Goal: Information Seeking & Learning: Learn about a topic

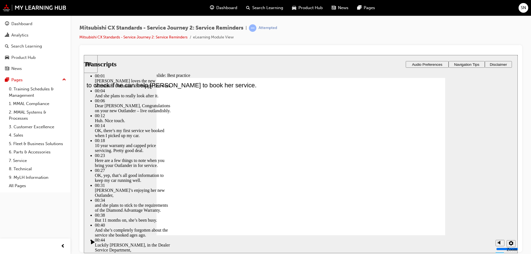
type input "209"
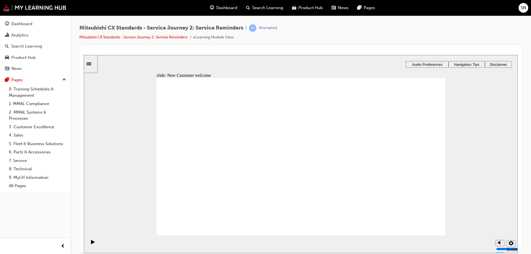
drag, startPoint x: 210, startPoint y: 178, endPoint x: 301, endPoint y: 150, distance: 95.2
drag, startPoint x: 197, startPoint y: 180, endPoint x: 288, endPoint y: 163, distance: 92.7
drag, startPoint x: 189, startPoint y: 178, endPoint x: 275, endPoint y: 179, distance: 86.1
drag, startPoint x: 215, startPoint y: 174, endPoint x: 301, endPoint y: 199, distance: 89.8
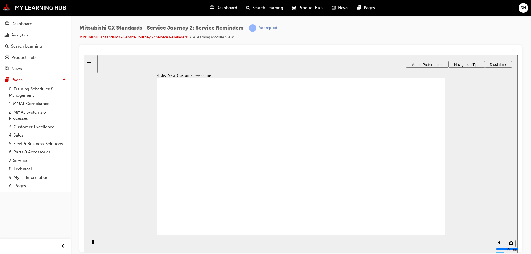
checkbox input "true"
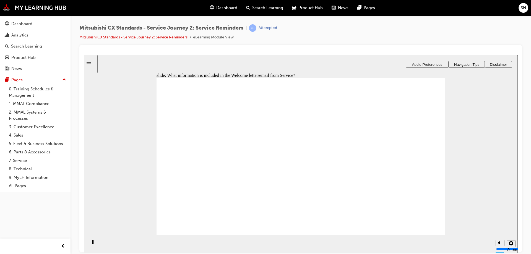
checkbox input "true"
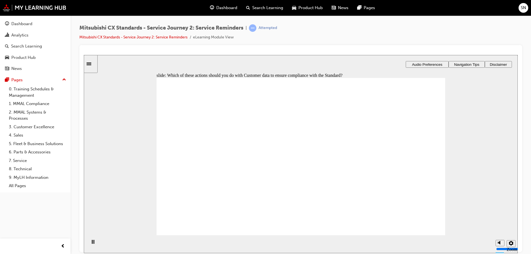
checkbox input "true"
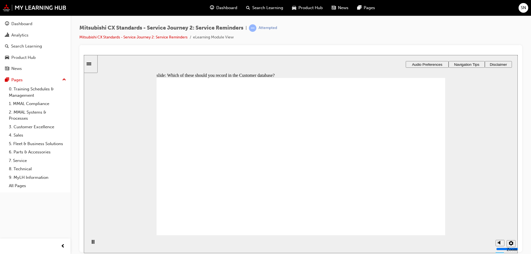
drag, startPoint x: 194, startPoint y: 171, endPoint x: 276, endPoint y: 138, distance: 88.4
drag, startPoint x: 201, startPoint y: 181, endPoint x: 297, endPoint y: 158, distance: 99.1
drag, startPoint x: 186, startPoint y: 172, endPoint x: 288, endPoint y: 177, distance: 102.0
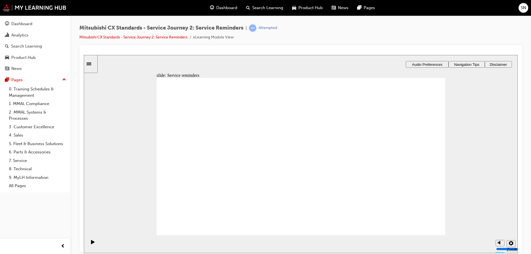
drag, startPoint x: 195, startPoint y: 172, endPoint x: 382, endPoint y: 142, distance: 189.8
checkbox input "true"
checkbox input "false"
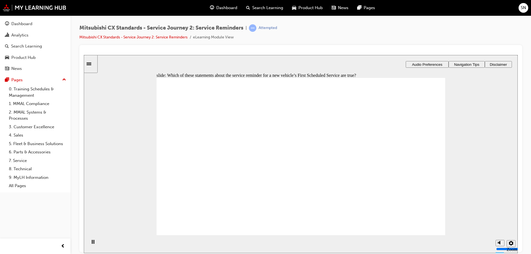
checkbox input "true"
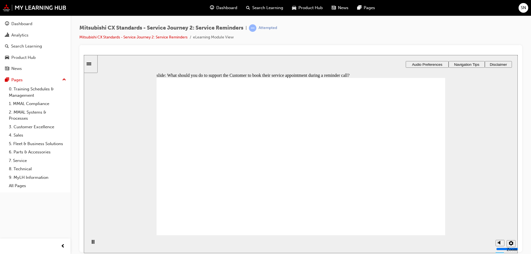
radio input "true"
checkbox input "true"
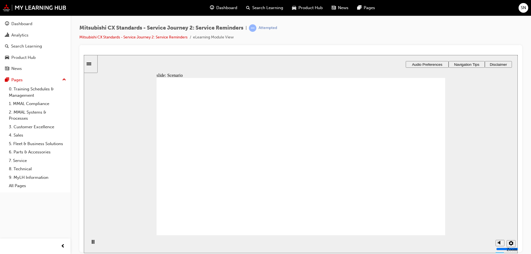
checkbox input "true"
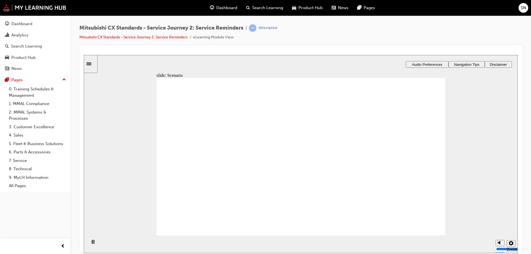
drag, startPoint x: 187, startPoint y: 176, endPoint x: 278, endPoint y: 152, distance: 93.9
drag, startPoint x: 222, startPoint y: 184, endPoint x: 387, endPoint y: 142, distance: 170.3
drag, startPoint x: 229, startPoint y: 179, endPoint x: 415, endPoint y: 170, distance: 186.5
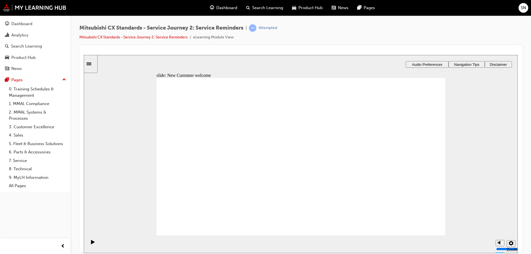
drag, startPoint x: 366, startPoint y: 168, endPoint x: 304, endPoint y: 167, distance: 62.0
drag, startPoint x: 225, startPoint y: 177, endPoint x: 445, endPoint y: 158, distance: 220.8
drag, startPoint x: 303, startPoint y: 163, endPoint x: 320, endPoint y: 160, distance: 16.8
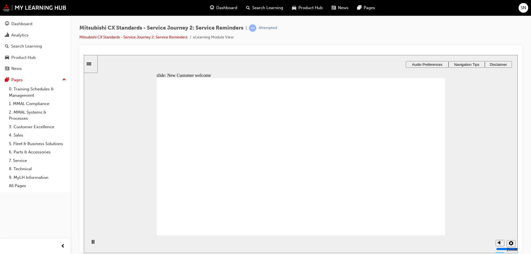
click at [95, 62] on icon "Sidebar Toggle" at bounding box center [91, 63] width 8 height 3
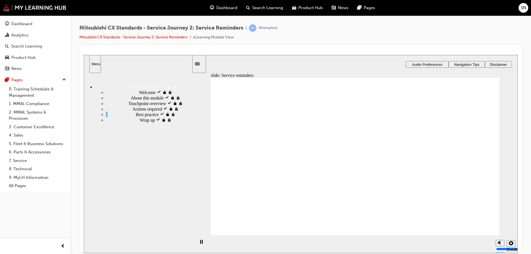
click at [131, 123] on div "Wrap up locked Wrap up" at bounding box center [149, 120] width 86 height 6
click at [136, 117] on span "Best practice visited" at bounding box center [154, 114] width 36 height 5
drag, startPoint x: 264, startPoint y: 176, endPoint x: 441, endPoint y: 146, distance: 179.7
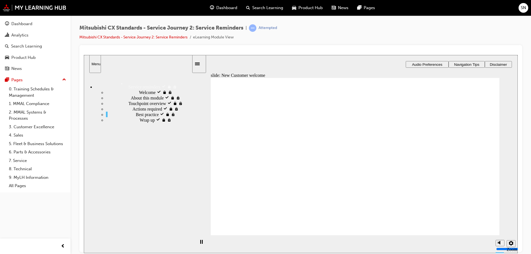
drag, startPoint x: 236, startPoint y: 178, endPoint x: 358, endPoint y: 150, distance: 125.0
drag, startPoint x: 238, startPoint y: 182, endPoint x: 327, endPoint y: 173, distance: 89.3
drag, startPoint x: 236, startPoint y: 177, endPoint x: 421, endPoint y: 176, distance: 186.0
click at [136, 117] on span "Best practice visited" at bounding box center [154, 114] width 36 height 5
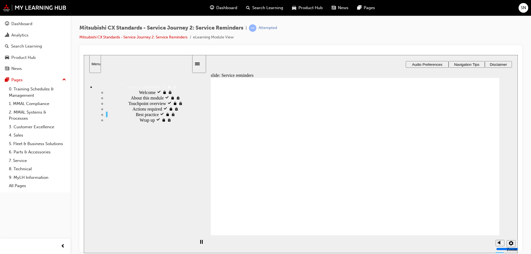
click at [124, 123] on div "Wrap up locked Wrap up" at bounding box center [149, 120] width 86 height 6
click at [133, 111] on span "Actions required visited" at bounding box center [154, 108] width 43 height 5
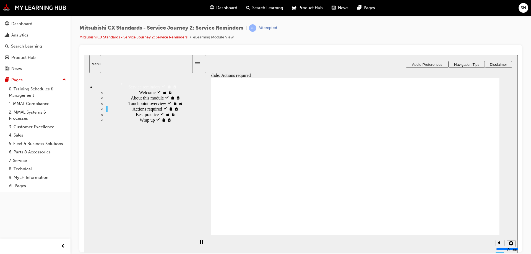
click at [136, 117] on span "Best practice visited" at bounding box center [154, 114] width 36 height 5
drag, startPoint x: 262, startPoint y: 178, endPoint x: 340, endPoint y: 154, distance: 81.9
drag, startPoint x: 265, startPoint y: 177, endPoint x: 360, endPoint y: 162, distance: 97.0
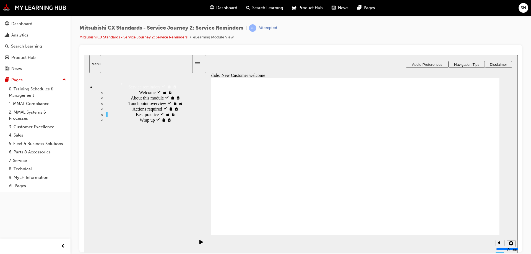
drag, startPoint x: 262, startPoint y: 179, endPoint x: 356, endPoint y: 183, distance: 93.6
drag, startPoint x: 244, startPoint y: 179, endPoint x: 435, endPoint y: 148, distance: 193.9
drag, startPoint x: 357, startPoint y: 158, endPoint x: 439, endPoint y: 157, distance: 82.5
click at [113, 117] on div "Best practice visited Best practice" at bounding box center [149, 115] width 86 height 6
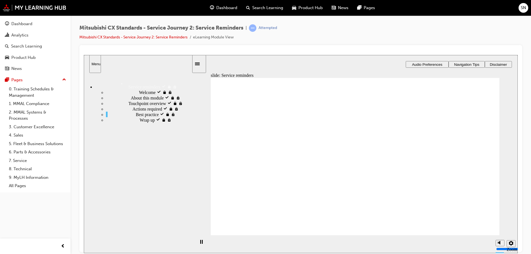
click at [125, 123] on ul "Welcome visited Welcome About this module visited About this module" at bounding box center [143, 105] width 97 height 33
click at [132, 112] on div "Actions required visited Actions required" at bounding box center [149, 109] width 86 height 6
click at [136, 117] on span "Best practice visited" at bounding box center [154, 114] width 36 height 5
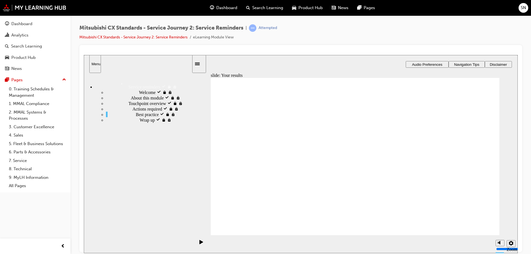
click at [125, 117] on div "Best practice visited Best practice" at bounding box center [149, 115] width 86 height 6
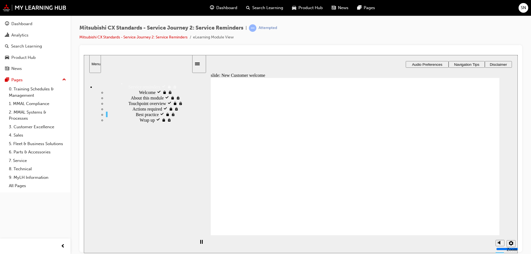
drag, startPoint x: 244, startPoint y: 178, endPoint x: 348, endPoint y: 147, distance: 108.0
drag, startPoint x: 282, startPoint y: 172, endPoint x: 332, endPoint y: 158, distance: 51.7
drag, startPoint x: 249, startPoint y: 177, endPoint x: 343, endPoint y: 179, distance: 94.9
drag, startPoint x: 354, startPoint y: 159, endPoint x: 447, endPoint y: 148, distance: 93.2
drag, startPoint x: 300, startPoint y: 174, endPoint x: 454, endPoint y: 153, distance: 156.1
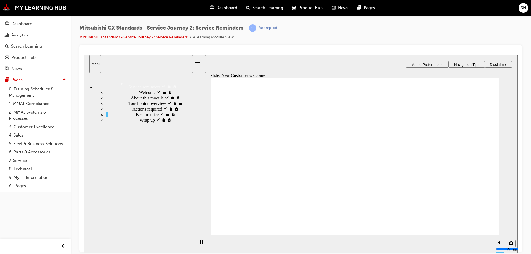
drag, startPoint x: 265, startPoint y: 175, endPoint x: 346, endPoint y: 131, distance: 93.0
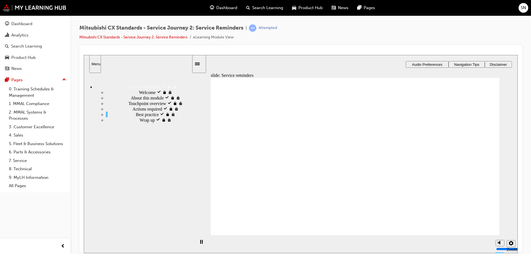
drag, startPoint x: 252, startPoint y: 176, endPoint x: 341, endPoint y: 162, distance: 89.6
drag, startPoint x: 255, startPoint y: 175, endPoint x: 351, endPoint y: 179, distance: 95.6
drag, startPoint x: 274, startPoint y: 175, endPoint x: 373, endPoint y: 202, distance: 102.8
drag, startPoint x: 358, startPoint y: 158, endPoint x: 461, endPoint y: 143, distance: 104.7
drag, startPoint x: 373, startPoint y: 162, endPoint x: 471, endPoint y: 160, distance: 97.7
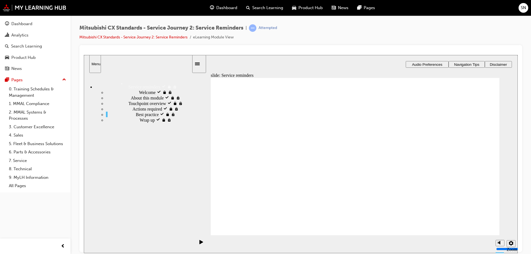
checkbox input "true"
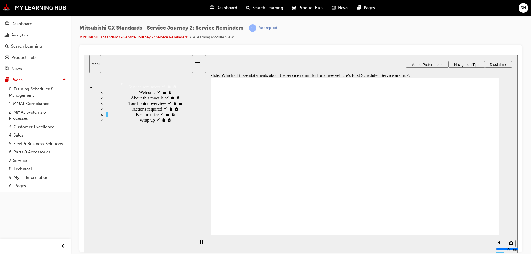
checkbox input "true"
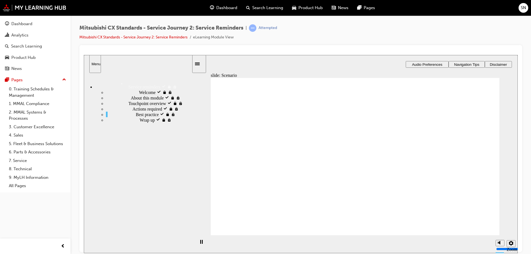
checkbox input "true"
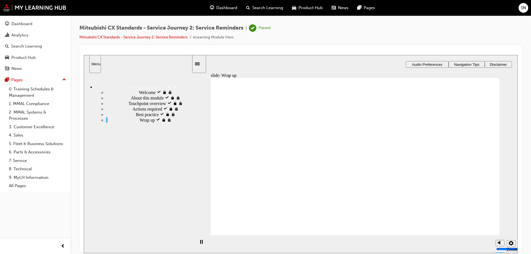
click at [43, 8] on img at bounding box center [35, 7] width 64 height 7
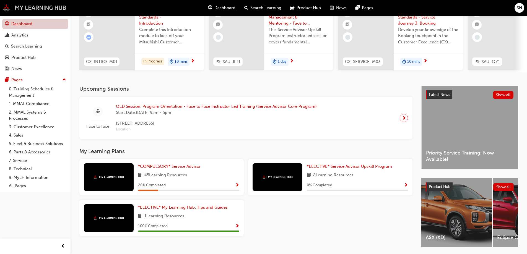
scroll to position [55, 0]
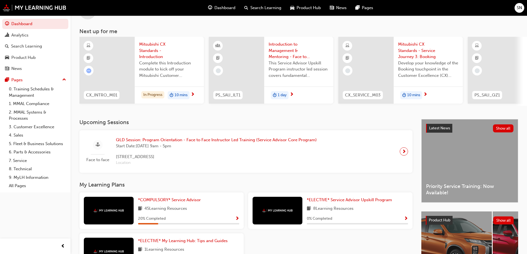
scroll to position [55, 0]
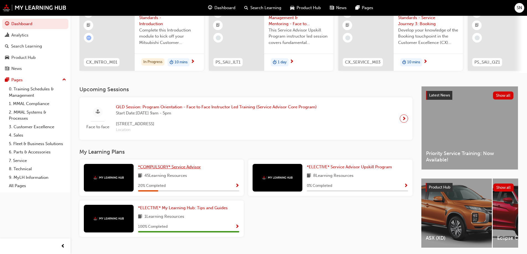
click at [187, 170] on span "*COMPULSORY* Service Advisor" at bounding box center [169, 167] width 63 height 5
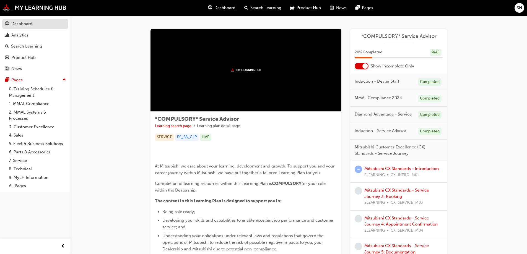
click at [32, 22] on div "Dashboard" at bounding box center [21, 24] width 21 height 6
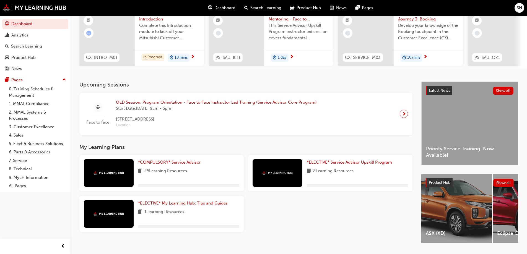
scroll to position [76, 0]
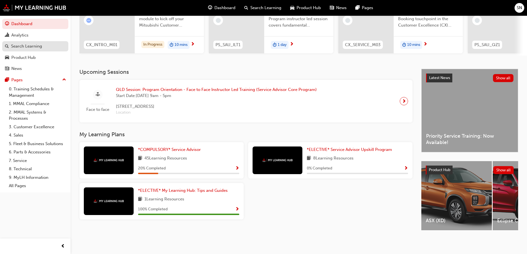
click at [33, 45] on div "Search Learning" at bounding box center [26, 46] width 31 height 6
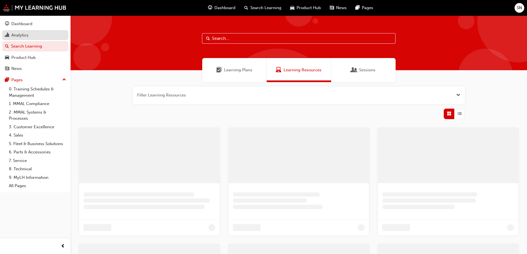
click at [35, 34] on div "Analytics" at bounding box center [35, 35] width 61 height 7
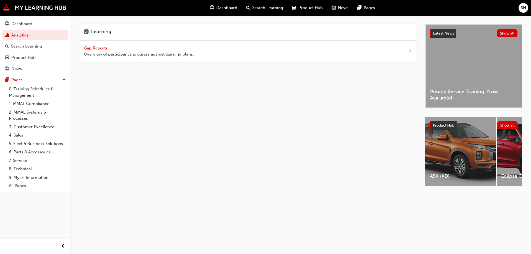
click at [104, 49] on span "Gap Reports" at bounding box center [96, 48] width 25 height 5
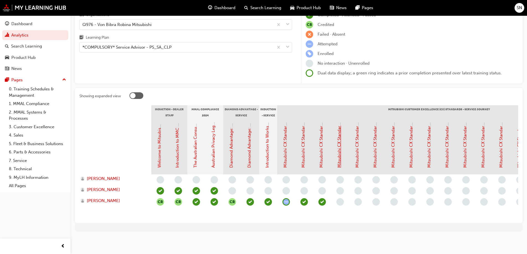
click at [339, 151] on link "Mitsubishi CX Standards - Service Journey 3: Booking" at bounding box center [339, 116] width 5 height 103
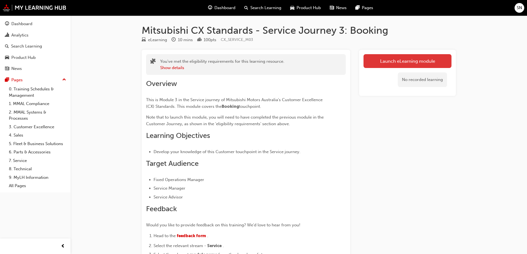
click at [397, 58] on link "Launch eLearning module" at bounding box center [408, 61] width 88 height 14
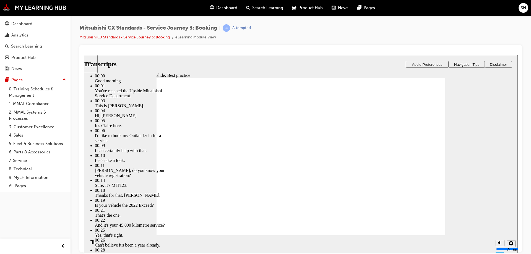
type input "160"
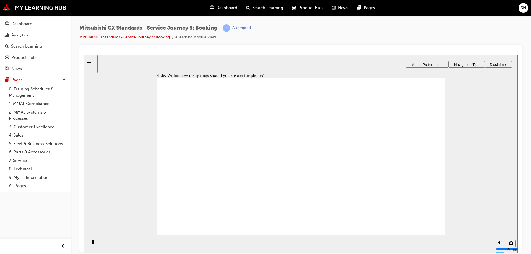
radio input "true"
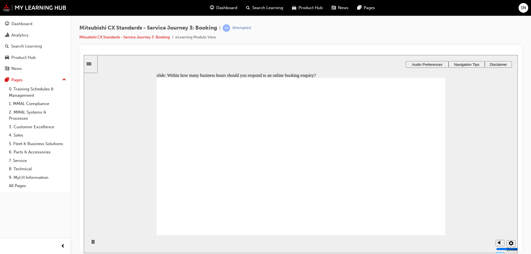
checkbox input "true"
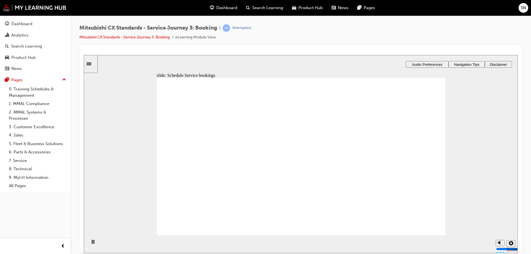
drag, startPoint x: 213, startPoint y: 179, endPoint x: 299, endPoint y: 145, distance: 91.9
drag, startPoint x: 195, startPoint y: 174, endPoint x: 293, endPoint y: 172, distance: 98.0
drag, startPoint x: 208, startPoint y: 171, endPoint x: 291, endPoint y: 189, distance: 84.4
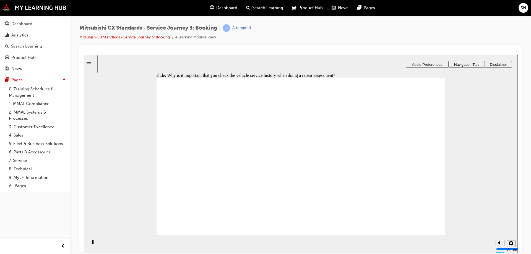
checkbox input "true"
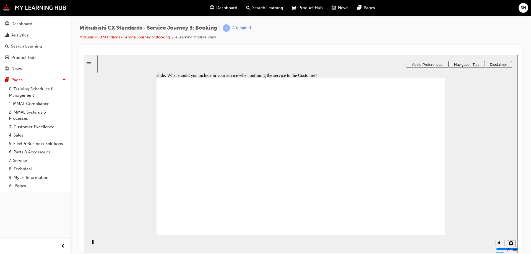
checkbox input "true"
drag, startPoint x: 201, startPoint y: 118, endPoint x: 291, endPoint y: 116, distance: 89.7
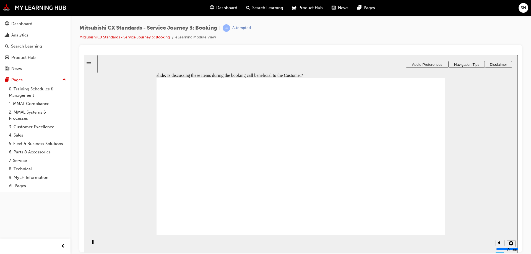
checkbox input "true"
checkbox input "false"
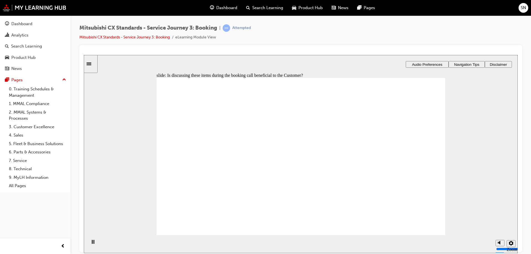
drag, startPoint x: 213, startPoint y: 169, endPoint x: 309, endPoint y: 136, distance: 101.5
drag, startPoint x: 285, startPoint y: 139, endPoint x: 371, endPoint y: 135, distance: 85.9
drag, startPoint x: 198, startPoint y: 173, endPoint x: 299, endPoint y: 141, distance: 105.8
drag, startPoint x: 218, startPoint y: 171, endPoint x: 312, endPoint y: 165, distance: 93.4
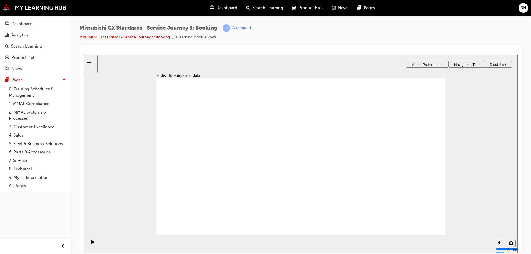
checkbox input "true"
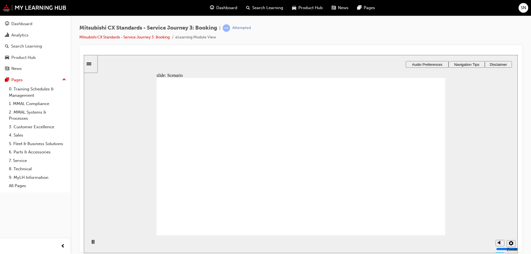
checkbox input "true"
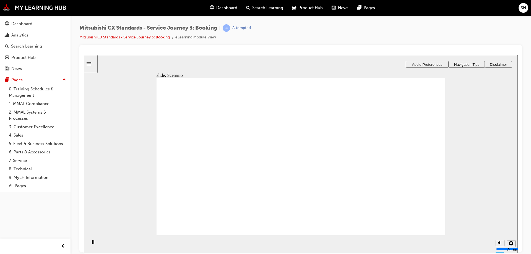
drag, startPoint x: 195, startPoint y: 175, endPoint x: 394, endPoint y: 144, distance: 200.5
drag, startPoint x: 195, startPoint y: 173, endPoint x: 274, endPoint y: 143, distance: 84.7
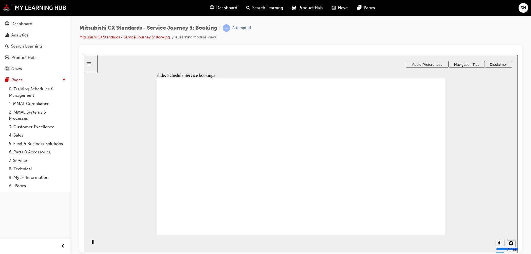
drag, startPoint x: 182, startPoint y: 172, endPoint x: 264, endPoint y: 163, distance: 82.9
checkbox input "true"
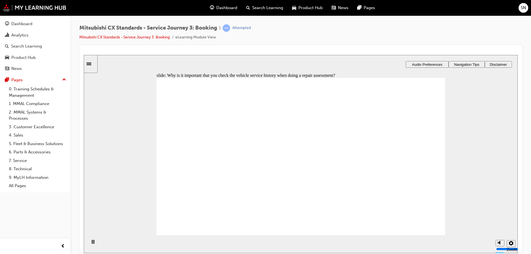
checkbox input "true"
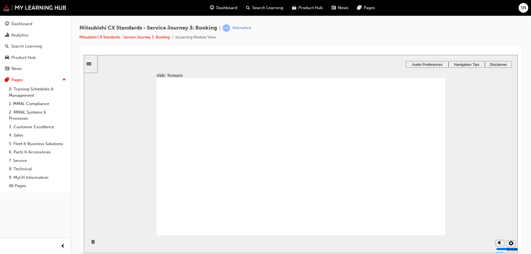
checkbox input "true"
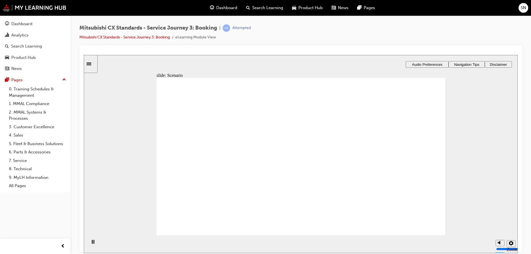
checkbox input "false"
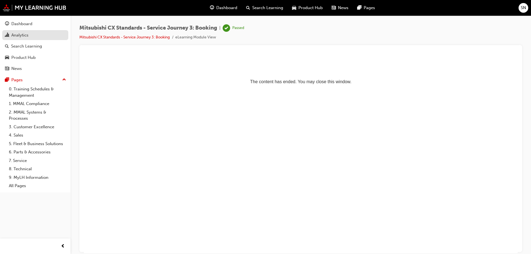
click at [29, 31] on link "Analytics" at bounding box center [35, 35] width 66 height 10
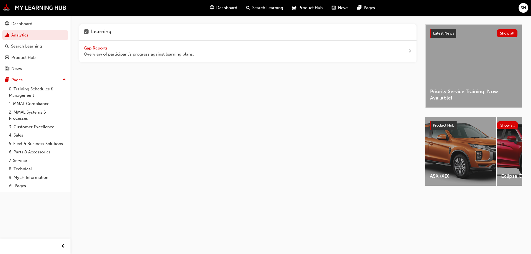
click at [102, 46] on span "Gap Reports" at bounding box center [96, 48] width 25 height 5
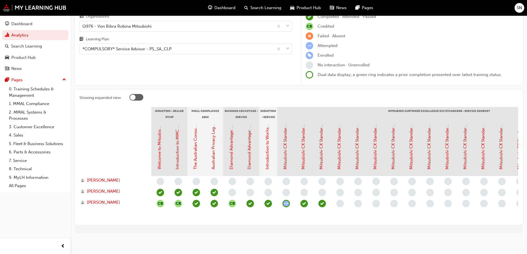
scroll to position [44, 0]
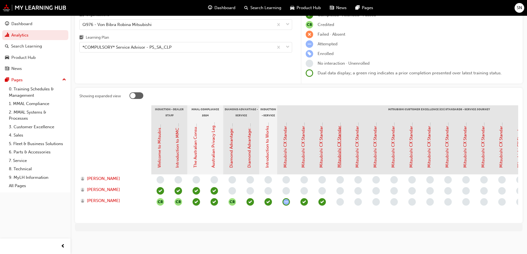
click at [340, 153] on link "Mitsubishi CX Standards - Service Journey 3: Booking" at bounding box center [339, 116] width 5 height 103
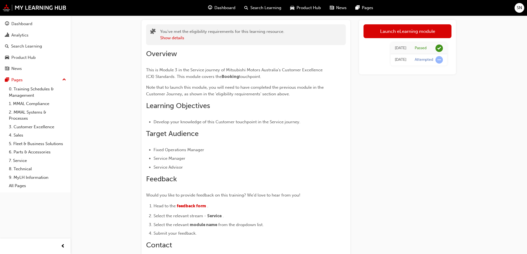
scroll to position [17, 0]
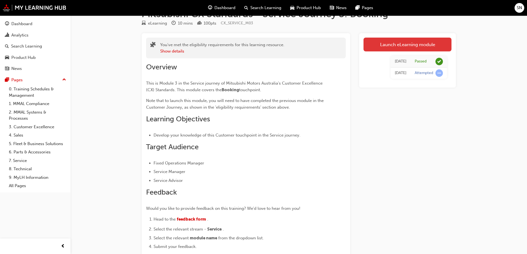
click at [421, 46] on link "Launch eLearning module" at bounding box center [408, 45] width 88 height 14
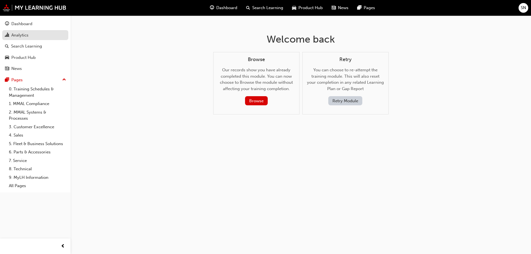
click at [29, 31] on link "Analytics" at bounding box center [35, 35] width 66 height 10
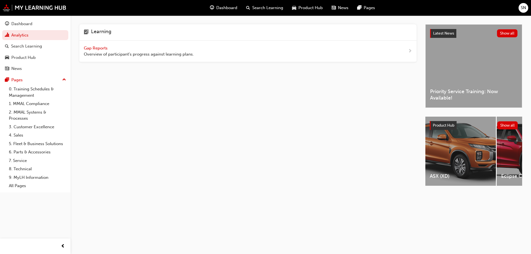
click at [95, 47] on span "Gap Reports" at bounding box center [96, 48] width 25 height 5
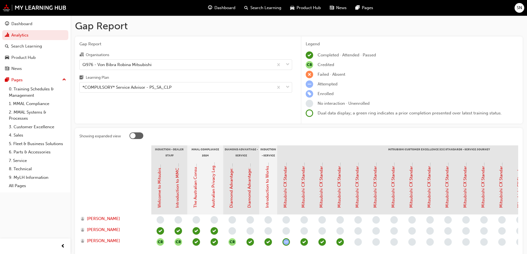
scroll to position [44, 0]
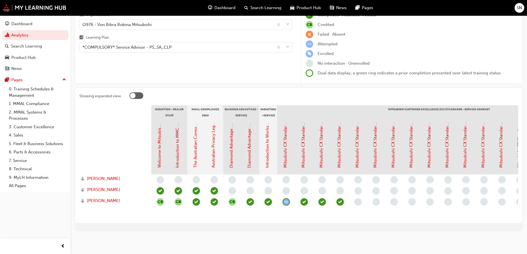
click at [354, 157] on div "Mitsubishi CX Standards - Service Journey 4: Appointment Confirmation" at bounding box center [357, 145] width 6 height 46
click at [358, 159] on link "Mitsubishi CX Standards - Service Journey 4: Appointment Confirmation" at bounding box center [357, 98] width 5 height 139
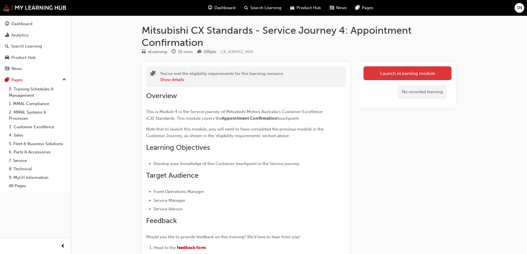
click at [395, 76] on link "Launch eLearning module" at bounding box center [408, 73] width 88 height 14
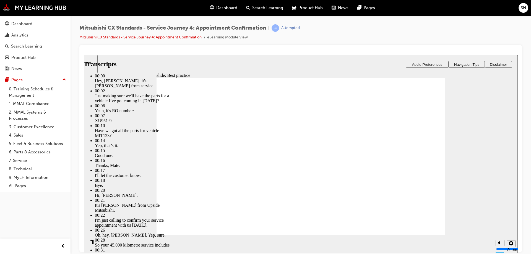
click at [93, 244] on div "Pause (Ctrl+Alt+P)" at bounding box center [92, 244] width 9 height 9
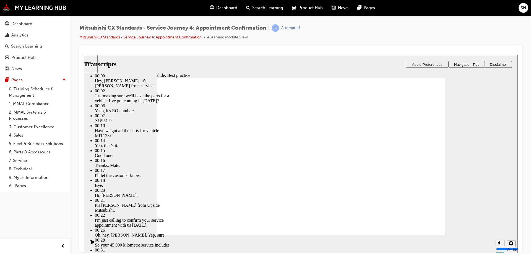
type input "103"
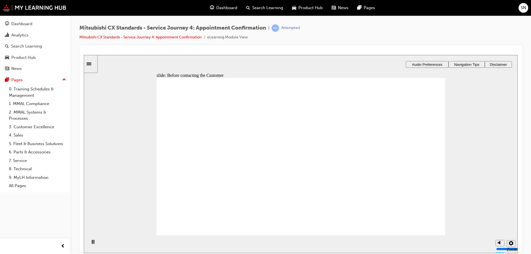
drag, startPoint x: 183, startPoint y: 168, endPoint x: 270, endPoint y: 149, distance: 89.2
drag, startPoint x: 189, startPoint y: 167, endPoint x: 279, endPoint y: 160, distance: 89.7
drag, startPoint x: 191, startPoint y: 169, endPoint x: 289, endPoint y: 180, distance: 98.9
drag, startPoint x: 199, startPoint y: 164, endPoint x: 290, endPoint y: 185, distance: 93.2
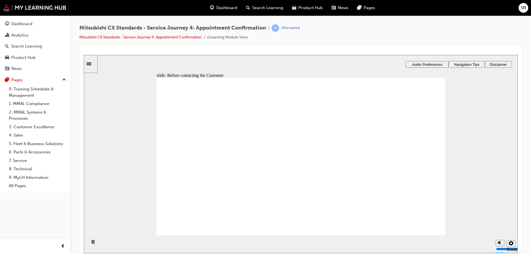
checkbox input "true"
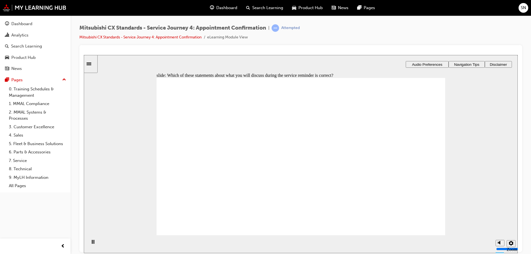
checkbox input "true"
drag, startPoint x: 180, startPoint y: 180, endPoint x: 303, endPoint y: 203, distance: 124.9
checkbox input "true"
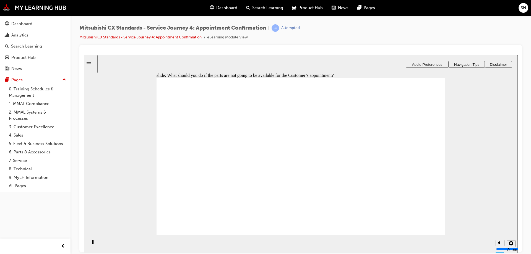
checkbox input "true"
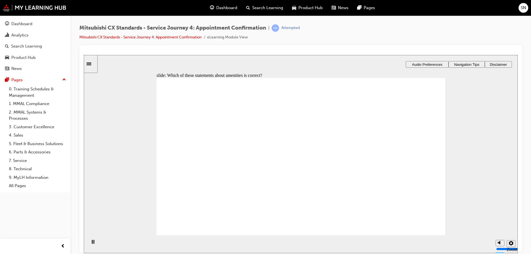
checkbox input "true"
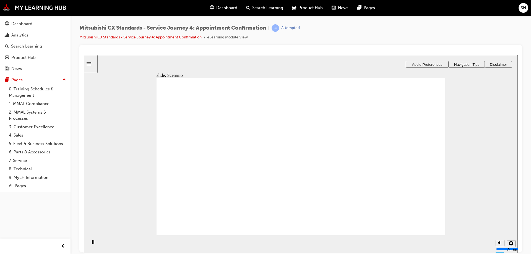
checkbox input "true"
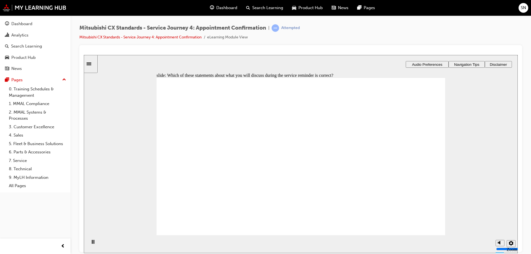
checkbox input "true"
click at [91, 63] on icon "Sidebar Toggle" at bounding box center [89, 63] width 5 height 3
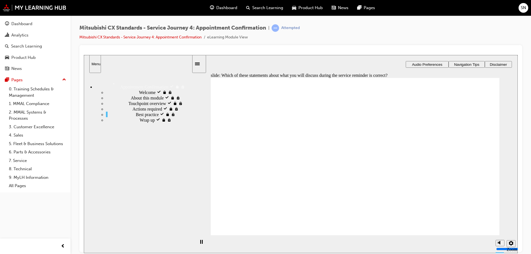
click at [136, 117] on span "Best practice visited" at bounding box center [154, 114] width 36 height 5
click at [114, 112] on div "Actions required visited Actions required" at bounding box center [149, 109] width 86 height 6
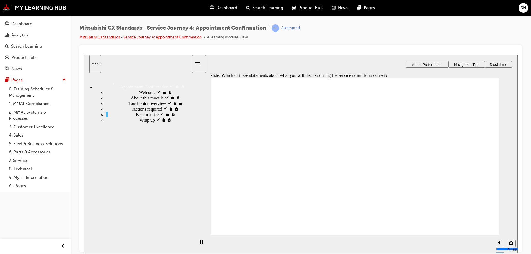
checkbox input "true"
drag, startPoint x: 232, startPoint y: 144, endPoint x: 232, endPoint y: 152, distance: 8.0
checkbox input "true"
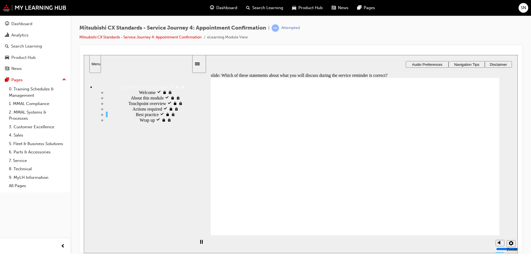
checkbox input "true"
click at [133, 111] on span "Actions required visited" at bounding box center [154, 108] width 43 height 5
click at [131, 105] on span "Touchpoint overview visited" at bounding box center [153, 102] width 51 height 5
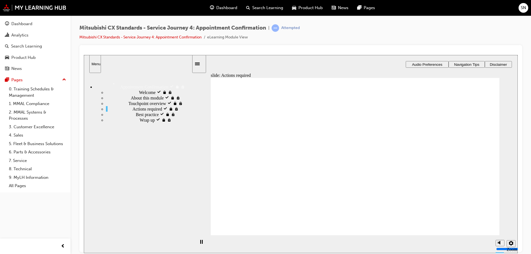
checkbox input "true"
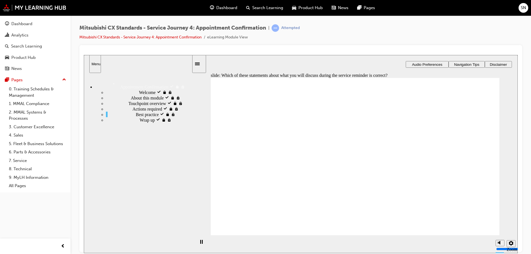
checkbox input "true"
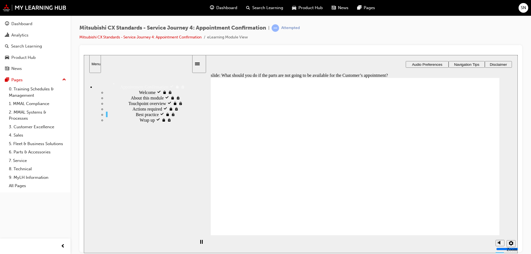
checkbox input "true"
click at [149, 106] on div "Touchpoint overview visited Touchpoint overview" at bounding box center [149, 103] width 86 height 6
click at [133, 111] on span "Actions required visited" at bounding box center [154, 108] width 43 height 5
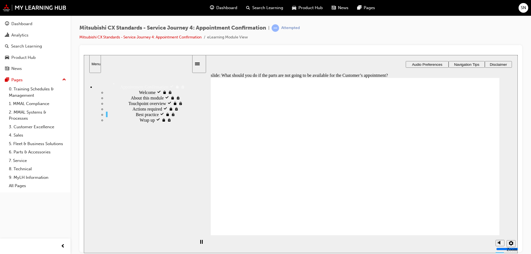
checkbox input "true"
checkbox input "false"
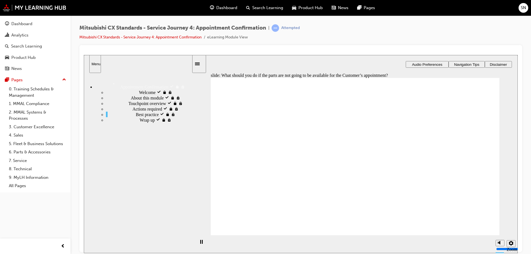
checkbox input "false"
click at [138, 106] on div "Touchpoint overview visited Touchpoint overview" at bounding box center [149, 103] width 86 height 6
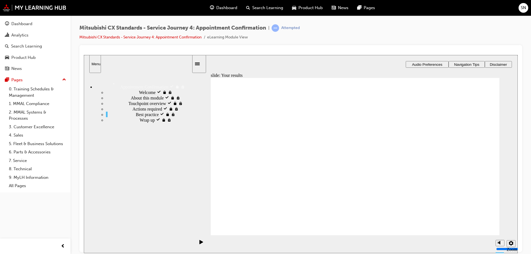
checkbox input "true"
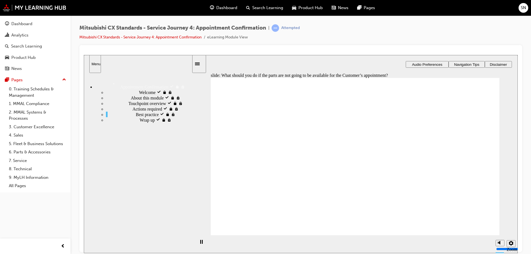
checkbox input "true"
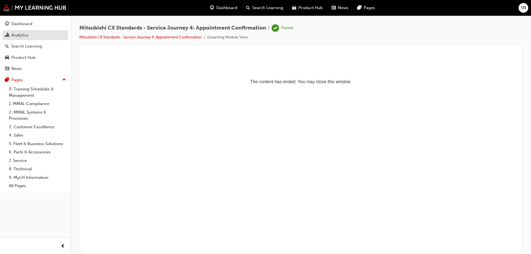
click at [25, 32] on div "Analytics" at bounding box center [19, 35] width 17 height 6
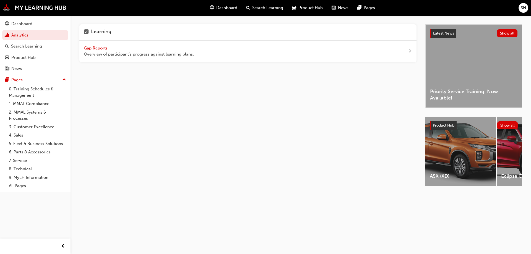
click at [95, 47] on span "Gap Reports" at bounding box center [96, 48] width 25 height 5
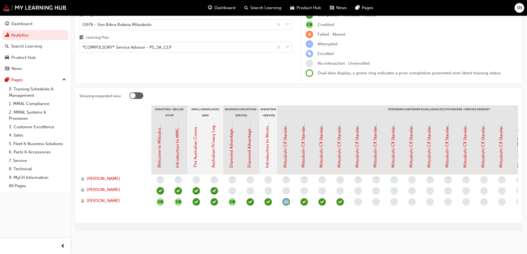
scroll to position [44, 0]
click at [358, 162] on link "Mitsubishi CX Standards - Service Journey 4: Appointment Confirmation" at bounding box center [357, 98] width 5 height 139
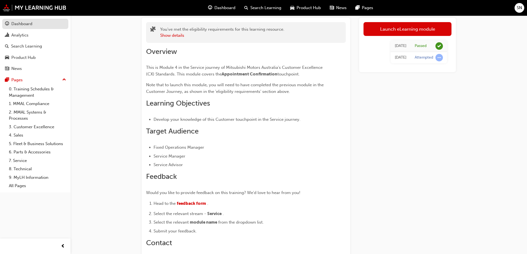
click at [31, 26] on div "Dashboard" at bounding box center [21, 24] width 21 height 6
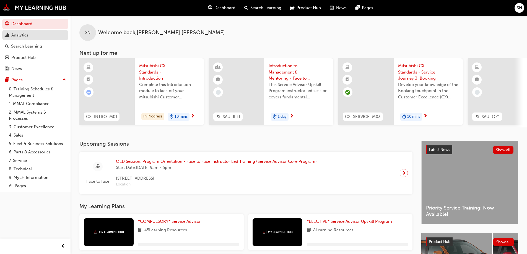
click at [49, 37] on div "Analytics" at bounding box center [35, 35] width 61 height 7
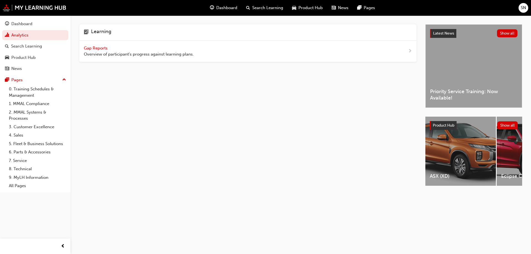
click at [97, 48] on span "Gap Reports" at bounding box center [96, 48] width 25 height 5
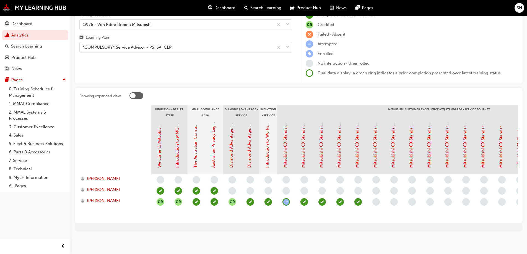
scroll to position [44, 0]
click at [374, 142] on link "Mitsubishi CX Standards - Service Journey 5: Documentation" at bounding box center [375, 109] width 5 height 117
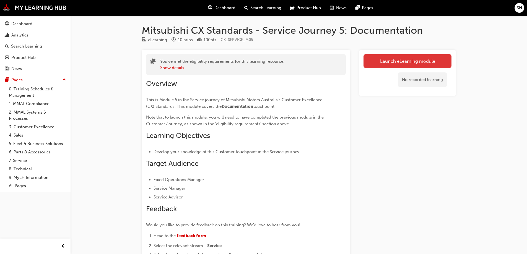
click at [431, 66] on link "Launch eLearning module" at bounding box center [408, 61] width 88 height 14
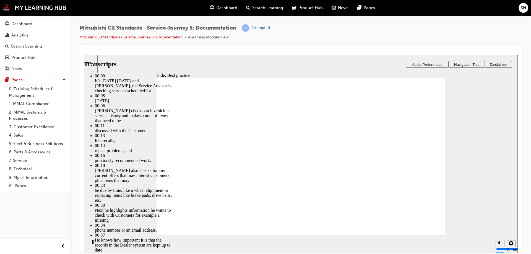
type input "1"
type input "104"
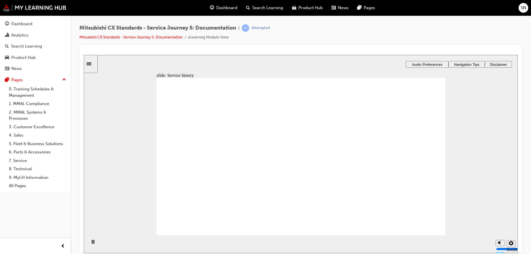
drag, startPoint x: 220, startPoint y: 156, endPoint x: 292, endPoint y: 143, distance: 73.4
drag, startPoint x: 202, startPoint y: 167, endPoint x: 291, endPoint y: 165, distance: 89.7
drag, startPoint x: 216, startPoint y: 167, endPoint x: 299, endPoint y: 184, distance: 84.8
drag, startPoint x: 203, startPoint y: 166, endPoint x: 295, endPoint y: 200, distance: 98.3
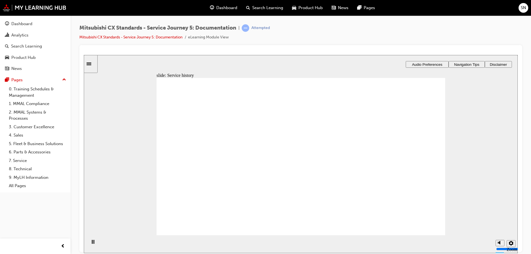
drag, startPoint x: 275, startPoint y: 194, endPoint x: 376, endPoint y: 125, distance: 122.3
drag, startPoint x: 306, startPoint y: 169, endPoint x: 403, endPoint y: 145, distance: 99.4
drag, startPoint x: 302, startPoint y: 148, endPoint x: 393, endPoint y: 173, distance: 94.4
drag, startPoint x: 277, startPoint y: 124, endPoint x: 378, endPoint y: 190, distance: 120.3
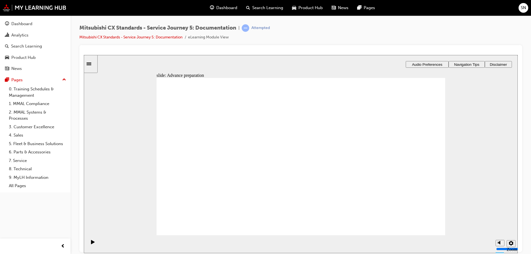
checkbox input "true"
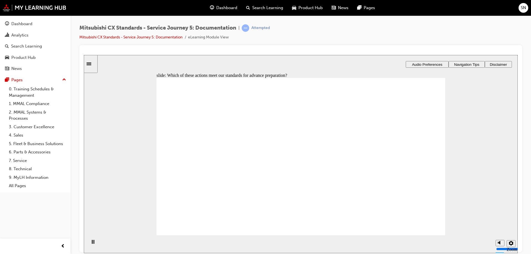
drag, startPoint x: 225, startPoint y: 170, endPoint x: 320, endPoint y: 139, distance: 99.8
drag, startPoint x: 218, startPoint y: 171, endPoint x: 315, endPoint y: 151, distance: 99.1
drag, startPoint x: 205, startPoint y: 178, endPoint x: 304, endPoint y: 173, distance: 100.0
drag, startPoint x: 227, startPoint y: 167, endPoint x: 320, endPoint y: 195, distance: 97.5
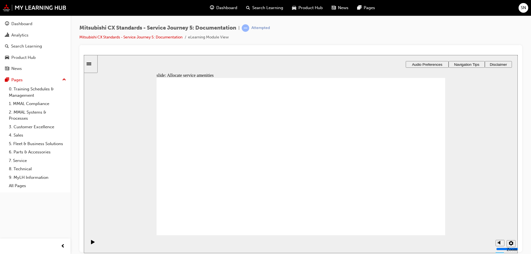
drag, startPoint x: 223, startPoint y: 167, endPoint x: 394, endPoint y: 119, distance: 177.3
checkbox input "true"
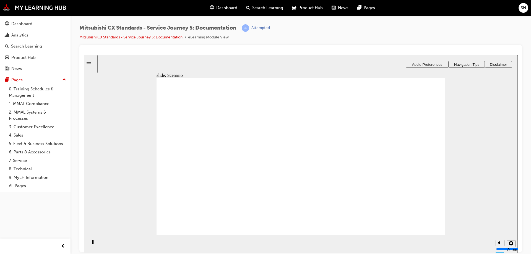
checkbox input "true"
drag, startPoint x: 291, startPoint y: 171, endPoint x: 381, endPoint y: 127, distance: 100.9
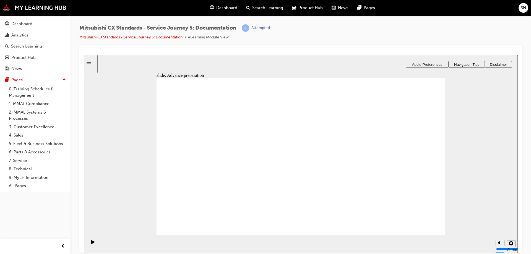
drag, startPoint x: 303, startPoint y: 147, endPoint x: 394, endPoint y: 148, distance: 91.1
drag, startPoint x: 290, startPoint y: 195, endPoint x: 386, endPoint y: 170, distance: 99.2
checkbox input "true"
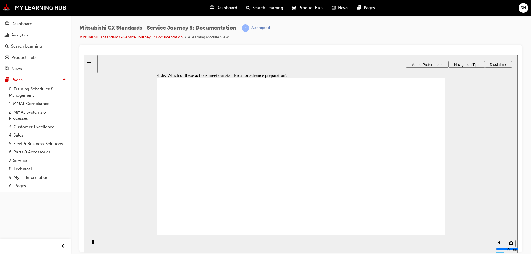
checkbox input "true"
drag, startPoint x: 239, startPoint y: 159, endPoint x: 305, endPoint y: 125, distance: 74.5
drag, startPoint x: 223, startPoint y: 172, endPoint x: 298, endPoint y: 147, distance: 79.3
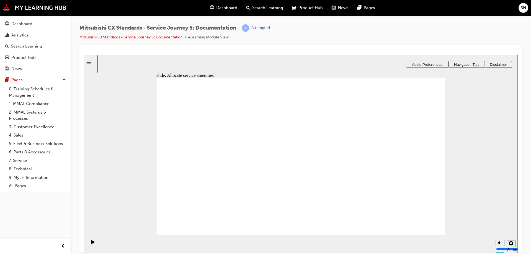
drag, startPoint x: 202, startPoint y: 171, endPoint x: 297, endPoint y: 165, distance: 95.1
drag, startPoint x: 201, startPoint y: 170, endPoint x: 321, endPoint y: 196, distance: 122.5
drag, startPoint x: 189, startPoint y: 168, endPoint x: 311, endPoint y: 211, distance: 129.0
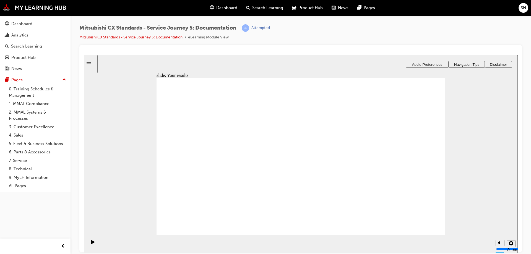
drag, startPoint x: 313, startPoint y: 192, endPoint x: 393, endPoint y: 123, distance: 104.8
drag, startPoint x: 314, startPoint y: 148, endPoint x: 412, endPoint y: 147, distance: 97.4
drag, startPoint x: 409, startPoint y: 116, endPoint x: 408, endPoint y: 165, distance: 49.5
drag, startPoint x: 406, startPoint y: 147, endPoint x: 407, endPoint y: 124, distance: 23.3
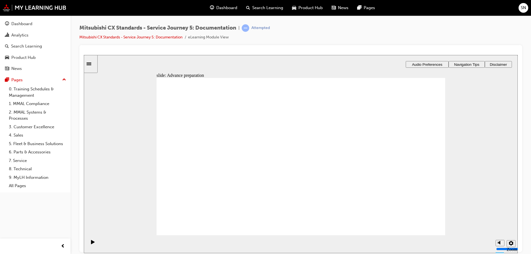
drag, startPoint x: 293, startPoint y: 125, endPoint x: 389, endPoint y: 175, distance: 108.3
drag, startPoint x: 298, startPoint y: 173, endPoint x: 399, endPoint y: 174, distance: 101.0
drag, startPoint x: 346, startPoint y: 158, endPoint x: 392, endPoint y: 197, distance: 60.1
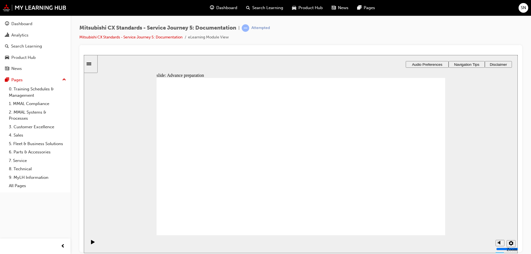
click at [89, 64] on div "Sidebar Toggle" at bounding box center [90, 64] width 9 height 4
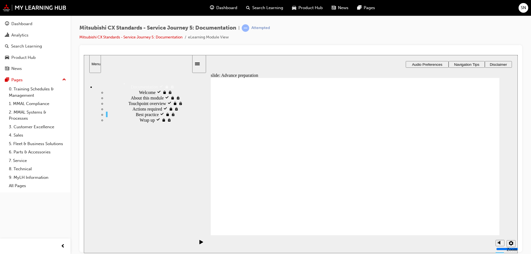
click at [133, 111] on span "Actions required visited" at bounding box center [154, 108] width 43 height 5
click at [142, 105] on span "Touchpoint overview visited" at bounding box center [153, 102] width 51 height 5
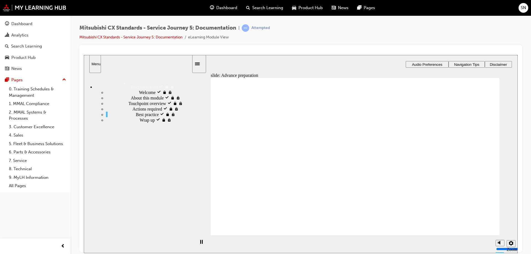
drag, startPoint x: 350, startPoint y: 141, endPoint x: 457, endPoint y: 117, distance: 109.8
drag, startPoint x: 327, startPoint y: 133, endPoint x: 438, endPoint y: 175, distance: 119.2
drag, startPoint x: 369, startPoint y: 172, endPoint x: 447, endPoint y: 197, distance: 81.5
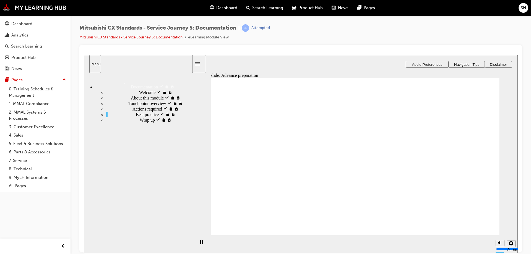
click at [146, 112] on div "Actions required visited Actions required" at bounding box center [149, 109] width 86 height 6
click at [143, 105] on span "Touchpoint overview visited" at bounding box center [153, 102] width 51 height 5
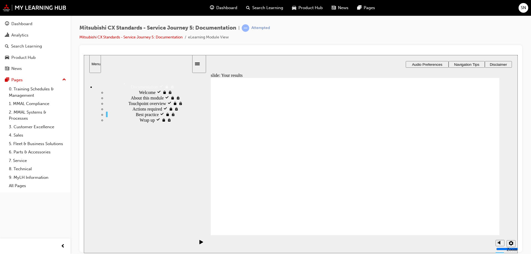
drag, startPoint x: 318, startPoint y: 149, endPoint x: 422, endPoint y: 130, distance: 105.5
drag, startPoint x: 333, startPoint y: 185, endPoint x: 434, endPoint y: 143, distance: 108.9
drag, startPoint x: 360, startPoint y: 169, endPoint x: 471, endPoint y: 165, distance: 111.0
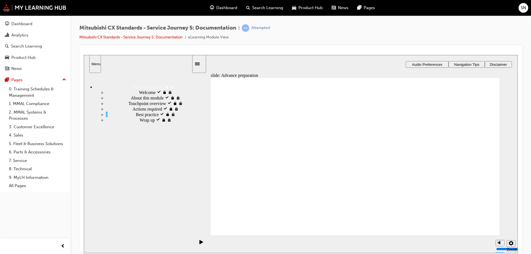
drag, startPoint x: 383, startPoint y: 133, endPoint x: 475, endPoint y: 208, distance: 119.4
click at [120, 106] on div "Touchpoint overview visited Touchpoint overview" at bounding box center [149, 103] width 86 height 6
click at [131, 100] on span "About this module visited" at bounding box center [154, 97] width 46 height 5
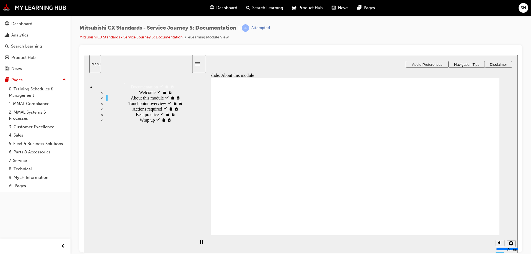
click at [139, 117] on div "Best practice visited Best practice" at bounding box center [149, 115] width 86 height 6
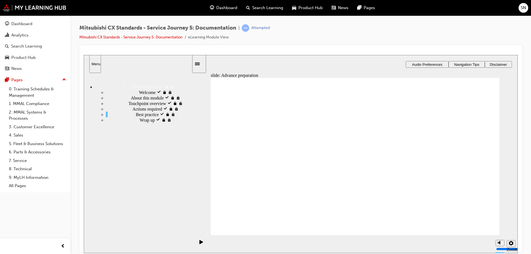
drag, startPoint x: 354, startPoint y: 159, endPoint x: 455, endPoint y: 170, distance: 101.6
drag, startPoint x: 341, startPoint y: 120, endPoint x: 442, endPoint y: 192, distance: 123.9
drag, startPoint x: 418, startPoint y: 152, endPoint x: 429, endPoint y: 152, distance: 10.2
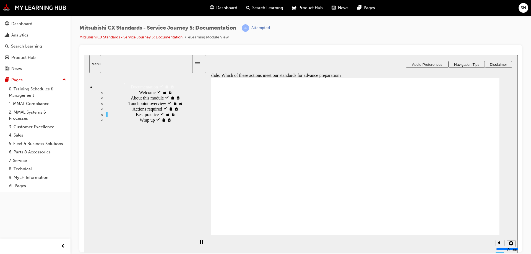
drag, startPoint x: 231, startPoint y: 114, endPoint x: 308, endPoint y: 114, distance: 76.9
checkbox input "true"
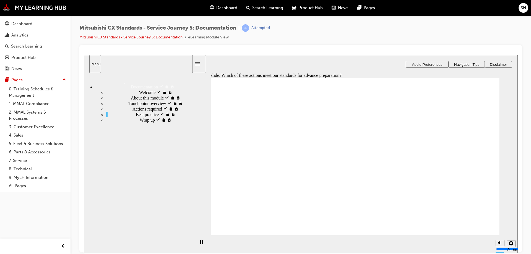
drag, startPoint x: 242, startPoint y: 168, endPoint x: 351, endPoint y: 124, distance: 117.4
drag, startPoint x: 291, startPoint y: 168, endPoint x: 371, endPoint y: 141, distance: 84.5
drag, startPoint x: 260, startPoint y: 169, endPoint x: 445, endPoint y: 124, distance: 190.0
drag, startPoint x: 259, startPoint y: 168, endPoint x: 458, endPoint y: 151, distance: 199.7
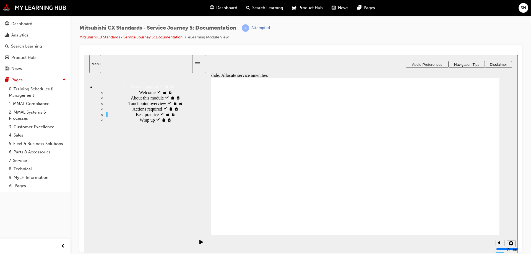
drag, startPoint x: 262, startPoint y: 167, endPoint x: 436, endPoint y: 158, distance: 174.6
checkbox input "true"
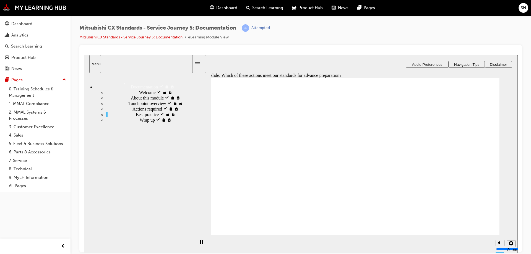
checkbox input "true"
drag, startPoint x: 261, startPoint y: 164, endPoint x: 354, endPoint y: 120, distance: 102.8
drag, startPoint x: 267, startPoint y: 170, endPoint x: 350, endPoint y: 148, distance: 86.0
drag, startPoint x: 264, startPoint y: 168, endPoint x: 443, endPoint y: 118, distance: 185.5
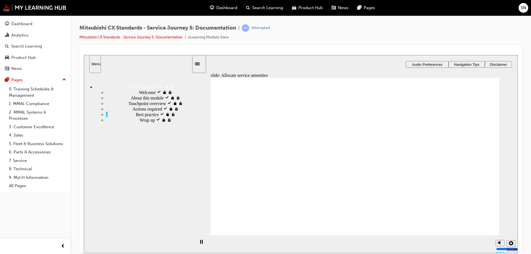
drag, startPoint x: 256, startPoint y: 165, endPoint x: 446, endPoint y: 147, distance: 190.9
drag, startPoint x: 264, startPoint y: 159, endPoint x: 324, endPoint y: 168, distance: 60.2
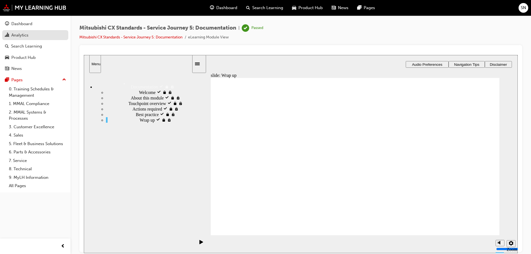
click at [19, 33] on div "Analytics" at bounding box center [19, 35] width 17 height 6
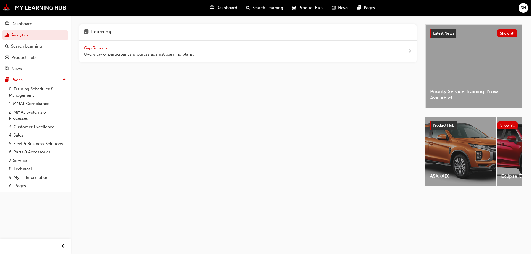
click at [100, 44] on div "Gap Reports Overview of participant's progress against learning plans." at bounding box center [247, 52] width 337 height 22
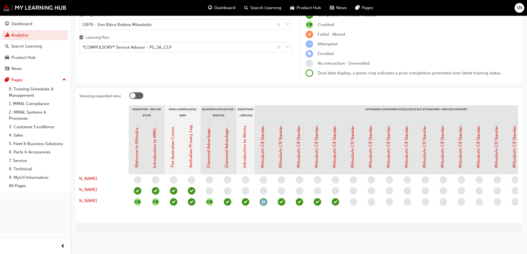
scroll to position [0, 12]
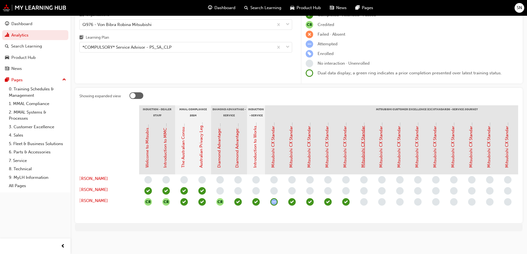
click at [364, 150] on link "Mitsubishi CX Standards - Service Journey 5: Documentation" at bounding box center [363, 109] width 5 height 117
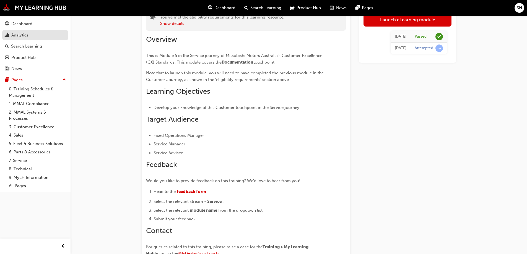
click at [30, 32] on div "Analytics" at bounding box center [35, 35] width 61 height 7
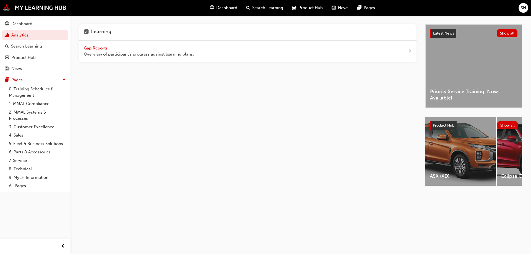
click at [88, 48] on span "Gap Reports" at bounding box center [96, 48] width 25 height 5
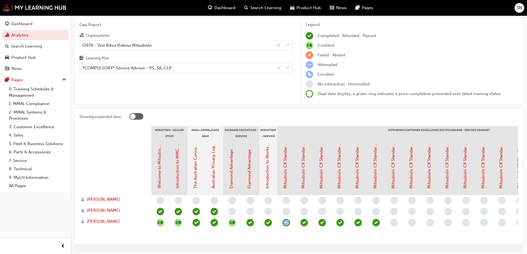
scroll to position [44, 0]
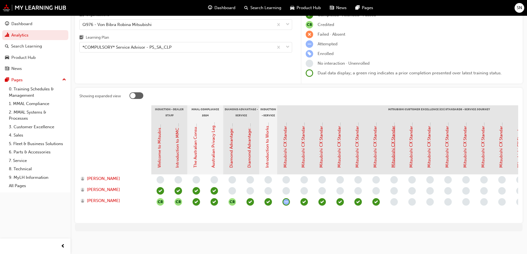
click at [392, 153] on link "Mitsubishi CX Standards - Service Journey 6: Facility Appearance" at bounding box center [393, 105] width 5 height 125
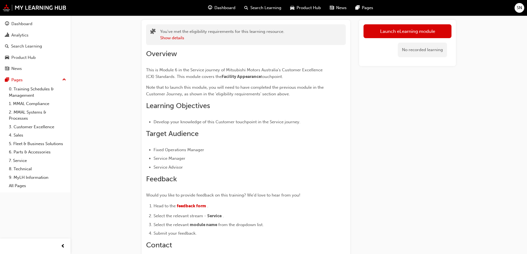
scroll to position [17, 0]
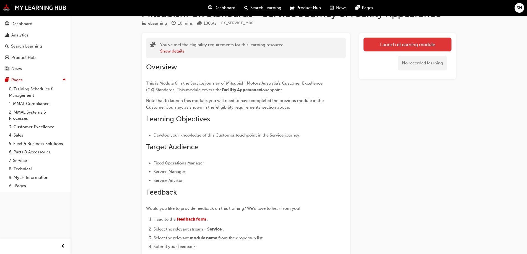
click at [421, 44] on link "Launch eLearning module" at bounding box center [408, 45] width 88 height 14
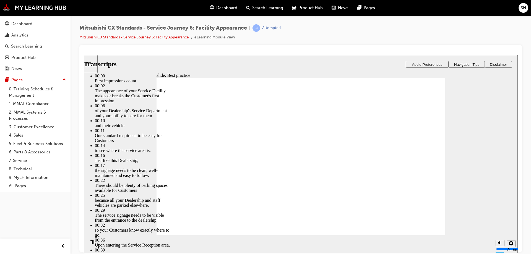
type input "116"
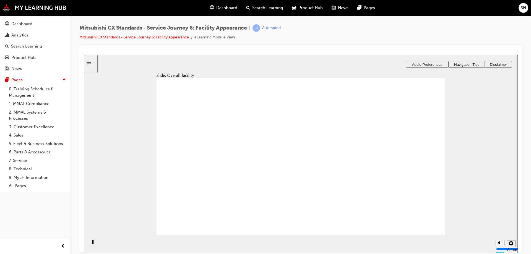
drag, startPoint x: 204, startPoint y: 179, endPoint x: 279, endPoint y: 133, distance: 88.1
drag, startPoint x: 195, startPoint y: 182, endPoint x: 359, endPoint y: 117, distance: 175.9
drag, startPoint x: 213, startPoint y: 181, endPoint x: 282, endPoint y: 161, distance: 72.2
drag, startPoint x: 231, startPoint y: 179, endPoint x: 305, endPoint y: 175, distance: 74.0
drag, startPoint x: 229, startPoint y: 179, endPoint x: 321, endPoint y: 187, distance: 92.5
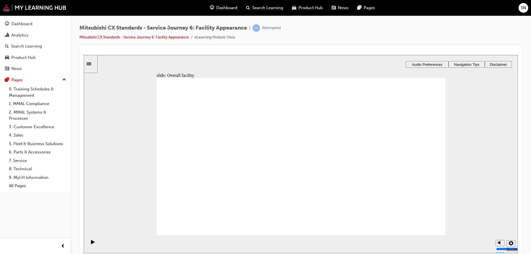
checkbox input "true"
checkbox input "false"
checkbox input "true"
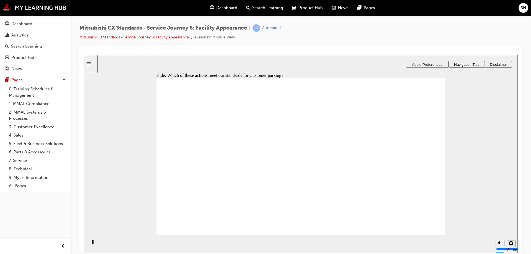
drag, startPoint x: 210, startPoint y: 176, endPoint x: 406, endPoint y: 161, distance: 196.5
drag, startPoint x: 211, startPoint y: 175, endPoint x: 304, endPoint y: 152, distance: 95.8
drag, startPoint x: 223, startPoint y: 170, endPoint x: 313, endPoint y: 173, distance: 89.7
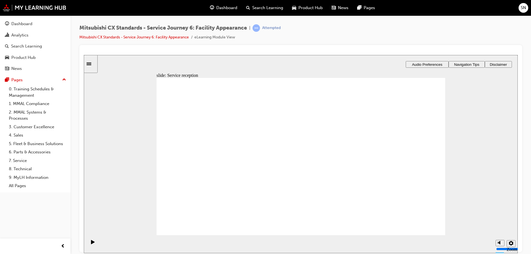
drag, startPoint x: 216, startPoint y: 172, endPoint x: 304, endPoint y: 125, distance: 99.9
drag, startPoint x: 205, startPoint y: 172, endPoint x: 303, endPoint y: 147, distance: 100.8
drag, startPoint x: 217, startPoint y: 172, endPoint x: 308, endPoint y: 160, distance: 92.3
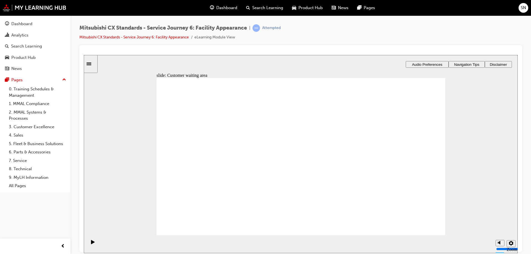
drag, startPoint x: 214, startPoint y: 170, endPoint x: 306, endPoint y: 168, distance: 91.6
drag, startPoint x: 299, startPoint y: 170, endPoint x: 387, endPoint y: 131, distance: 96.6
drag, startPoint x: 388, startPoint y: 127, endPoint x: 294, endPoint y: 178, distance: 106.7
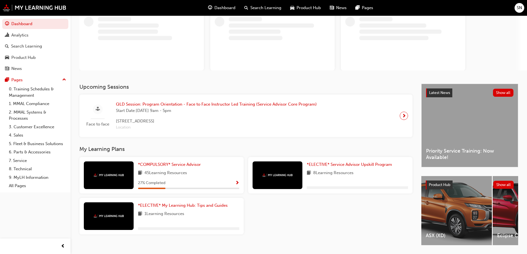
scroll to position [55, 0]
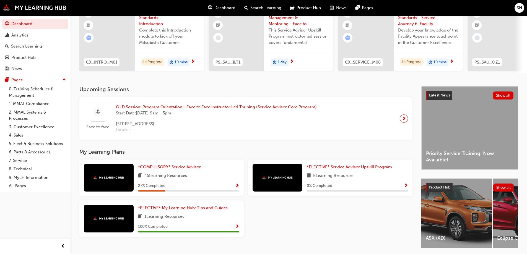
click at [179, 173] on div "*COMPULSORY* Service Advisor 45 Learning Resources 27 % Completed" at bounding box center [188, 178] width 101 height 28
click at [180, 170] on span "*COMPULSORY* Service Advisor" at bounding box center [169, 167] width 63 height 5
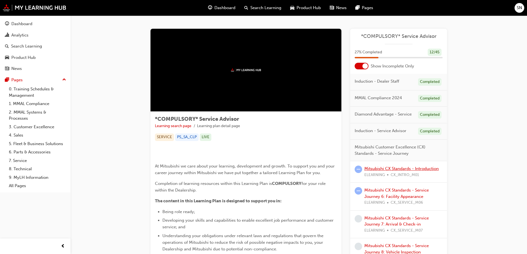
scroll to position [55, 0]
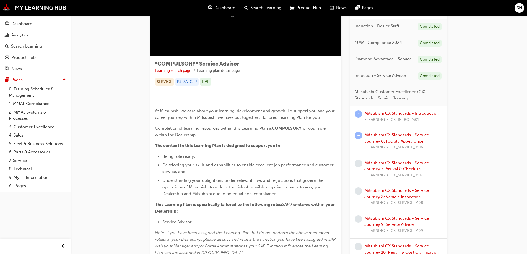
click at [388, 113] on link "Mitsubishi CX Standards - Introduction" at bounding box center [401, 113] width 74 height 5
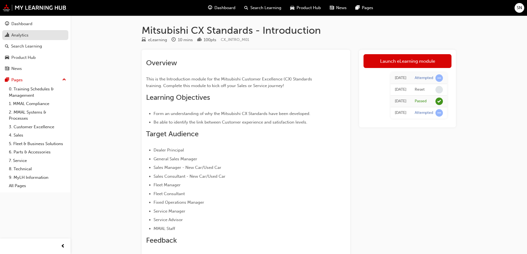
click at [33, 33] on div "Analytics" at bounding box center [35, 35] width 61 height 7
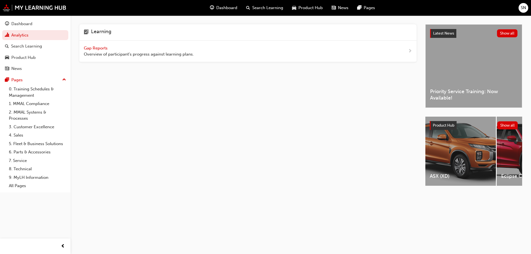
click at [97, 46] on span "Gap Reports" at bounding box center [96, 48] width 25 height 5
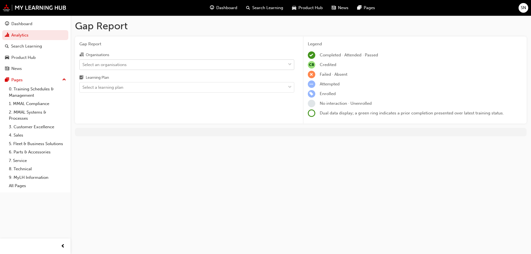
click at [150, 60] on div "Select an organisations" at bounding box center [183, 65] width 206 height 10
click at [83, 62] on input "Organisations Select an organisations" at bounding box center [82, 64] width 1 height 5
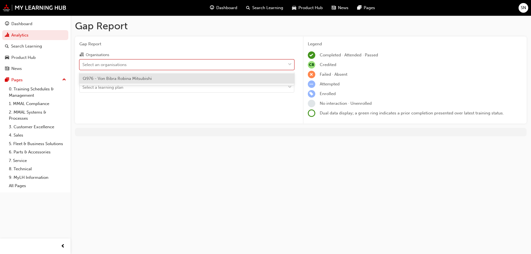
click at [144, 79] on span "Q976 - Von Bibra Robina Mitsubishi" at bounding box center [117, 78] width 69 height 5
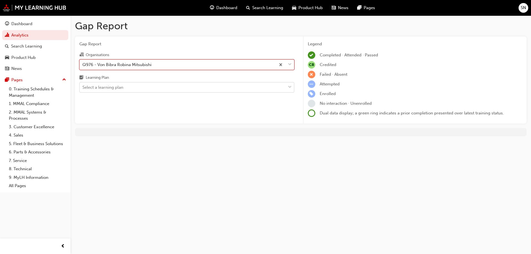
click at [141, 84] on div "Select a learning plan" at bounding box center [183, 88] width 206 height 10
click at [83, 85] on input "Learning Plan Select a learning plan" at bounding box center [82, 87] width 1 height 5
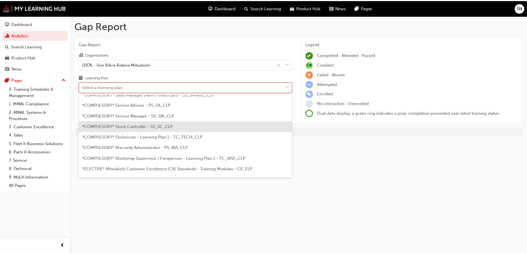
scroll to position [160, 0]
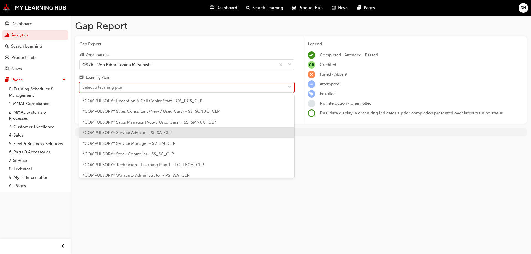
click at [202, 135] on div "*COMPULSORY* Service Advisor - PS_SA_CLP" at bounding box center [186, 133] width 215 height 11
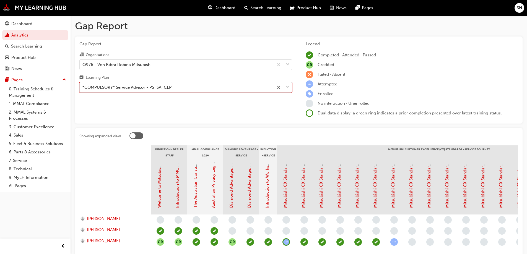
scroll to position [44, 0]
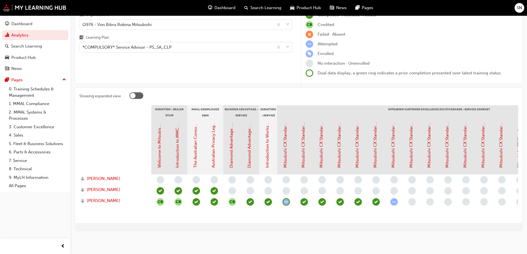
click at [395, 200] on span "learningRecordVerb_ATTEMPT-icon" at bounding box center [394, 201] width 7 height 7
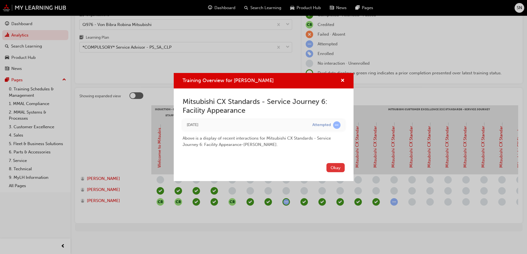
click at [333, 167] on button "Okay" at bounding box center [336, 167] width 18 height 9
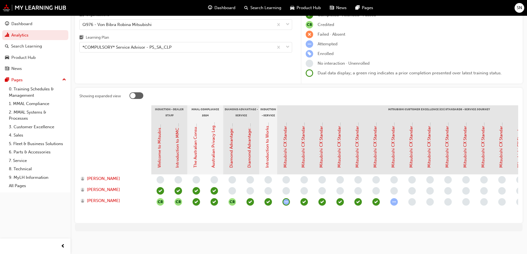
click at [396, 160] on div "Mitsubishi CX Standards - Service Journey 6: Facility Appearance" at bounding box center [393, 145] width 6 height 46
click at [392, 160] on link "Mitsubishi CX Standards - Service Journey 6: Facility Appearance" at bounding box center [393, 105] width 5 height 125
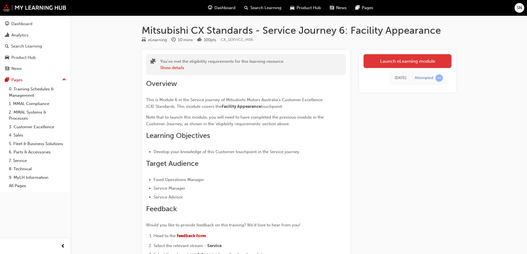
click at [418, 62] on link "Launch eLearning module" at bounding box center [408, 61] width 88 height 14
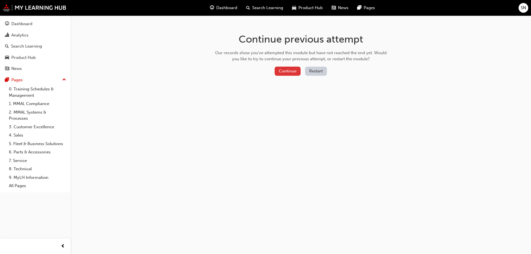
click at [290, 75] on button "Continue" at bounding box center [288, 71] width 26 height 9
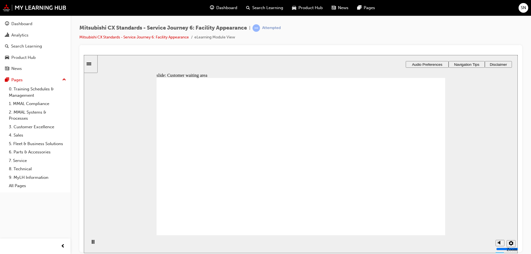
drag, startPoint x: 218, startPoint y: 174, endPoint x: 306, endPoint y: 134, distance: 96.4
drag, startPoint x: 197, startPoint y: 172, endPoint x: 382, endPoint y: 157, distance: 185.5
drag, startPoint x: 210, startPoint y: 171, endPoint x: 290, endPoint y: 142, distance: 85.4
drag, startPoint x: 189, startPoint y: 170, endPoint x: 364, endPoint y: 145, distance: 177.5
drag, startPoint x: 218, startPoint y: 173, endPoint x: 293, endPoint y: 165, distance: 75.2
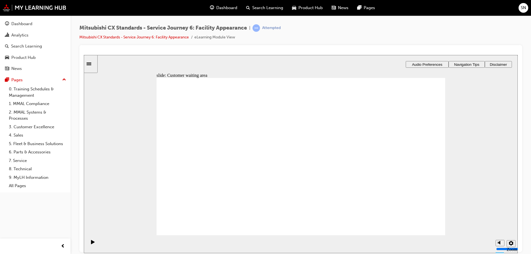
drag, startPoint x: 217, startPoint y: 172, endPoint x: 307, endPoint y: 173, distance: 90.0
checkbox input "false"
checkbox input "true"
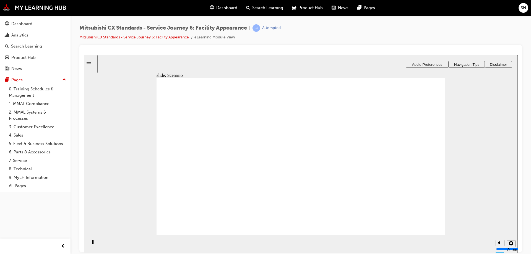
checkbox input "true"
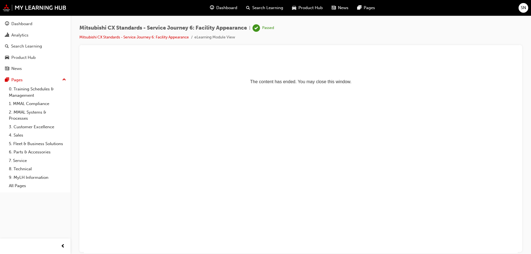
click at [357, 86] on html "The content has ended. You may close this window." at bounding box center [301, 72] width 434 height 34
click at [309, 84] on p "The content has ended. You may close this window." at bounding box center [301, 71] width 430 height 25
click at [22, 33] on div "Analytics" at bounding box center [19, 35] width 17 height 6
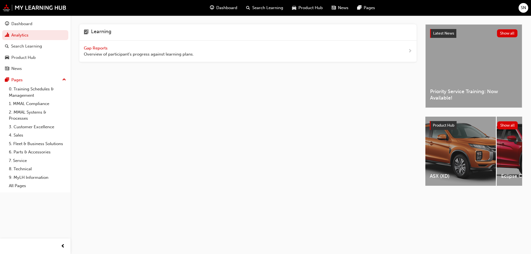
click at [98, 50] on span "Gap Reports" at bounding box center [96, 48] width 25 height 5
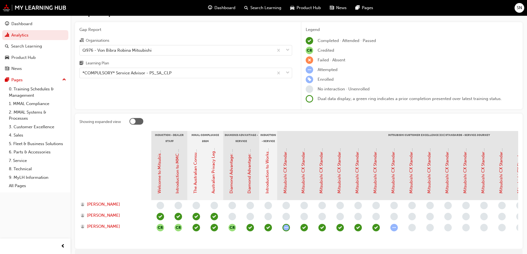
scroll to position [44, 0]
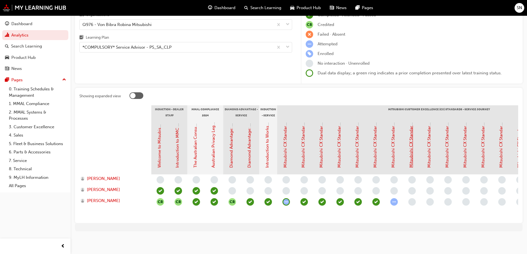
click at [412, 155] on link "Mitsubishi CX Standards - Service Journey 7: Arrival & Check-in" at bounding box center [411, 107] width 5 height 122
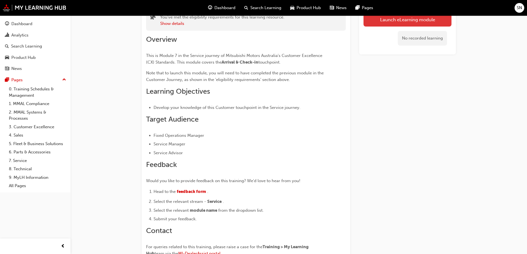
click at [405, 21] on link "Launch eLearning module" at bounding box center [408, 20] width 88 height 14
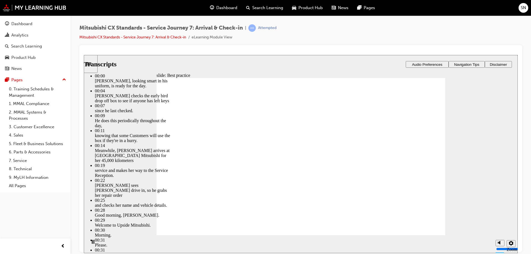
type input "181"
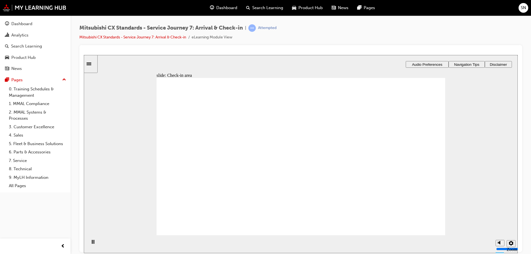
drag, startPoint x: 235, startPoint y: 156, endPoint x: 316, endPoint y: 129, distance: 85.0
drag, startPoint x: 198, startPoint y: 168, endPoint x: 292, endPoint y: 154, distance: 95.4
drag, startPoint x: 208, startPoint y: 167, endPoint x: 295, endPoint y: 146, distance: 88.9
drag, startPoint x: 213, startPoint y: 162, endPoint x: 299, endPoint y: 161, distance: 85.8
drag, startPoint x: 181, startPoint y: 172, endPoint x: 286, endPoint y: 195, distance: 107.3
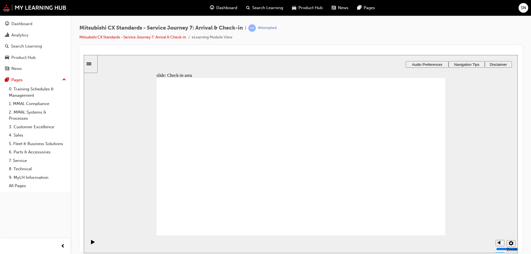
drag, startPoint x: 186, startPoint y: 165, endPoint x: 307, endPoint y: 140, distance: 123.3
drag, startPoint x: 218, startPoint y: 164, endPoint x: 313, endPoint y: 166, distance: 95.2
drag, startPoint x: 228, startPoint y: 164, endPoint x: 315, endPoint y: 179, distance: 88.8
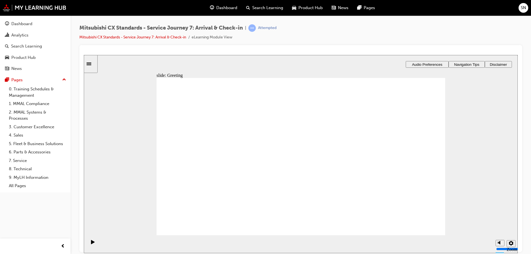
drag, startPoint x: 217, startPoint y: 164, endPoint x: 309, endPoint y: 190, distance: 95.3
drag, startPoint x: 212, startPoint y: 164, endPoint x: 306, endPoint y: 137, distance: 97.2
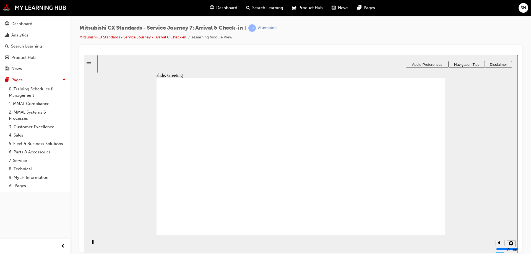
drag, startPoint x: 218, startPoint y: 157, endPoint x: 307, endPoint y: 151, distance: 89.8
drag, startPoint x: 201, startPoint y: 163, endPoint x: 307, endPoint y: 164, distance: 106.3
drag, startPoint x: 218, startPoint y: 165, endPoint x: 388, endPoint y: 136, distance: 172.9
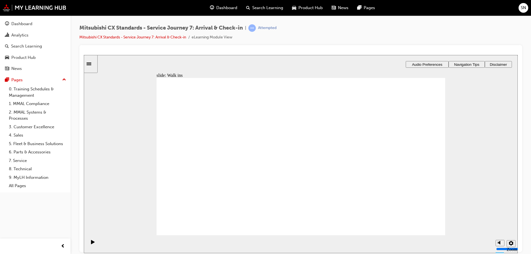
drag, startPoint x: 209, startPoint y: 161, endPoint x: 392, endPoint y: 128, distance: 185.9
drag, startPoint x: 222, startPoint y: 164, endPoint x: 299, endPoint y: 134, distance: 82.8
drag, startPoint x: 219, startPoint y: 161, endPoint x: 381, endPoint y: 139, distance: 162.9
drag, startPoint x: 212, startPoint y: 164, endPoint x: 307, endPoint y: 145, distance: 97.5
drag, startPoint x: 391, startPoint y: 138, endPoint x: 291, endPoint y: 157, distance: 101.2
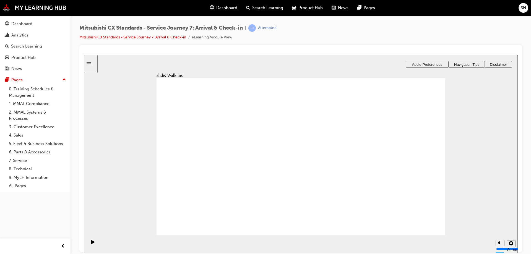
drag, startPoint x: 249, startPoint y: 162, endPoint x: 285, endPoint y: 177, distance: 39.4
drag, startPoint x: 216, startPoint y: 163, endPoint x: 384, endPoint y: 146, distance: 169.1
drag, startPoint x: 308, startPoint y: 198, endPoint x: 401, endPoint y: 117, distance: 123.0
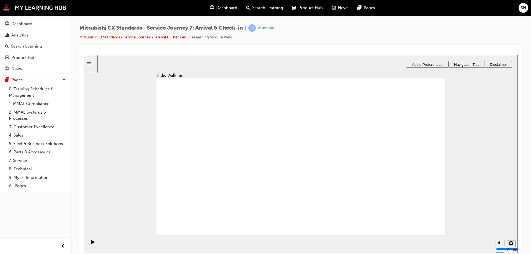
drag, startPoint x: 291, startPoint y: 121, endPoint x: 387, endPoint y: 140, distance: 97.5
drag, startPoint x: 315, startPoint y: 163, endPoint x: 393, endPoint y: 162, distance: 77.5
drag, startPoint x: 327, startPoint y: 175, endPoint x: 409, endPoint y: 178, distance: 82.5
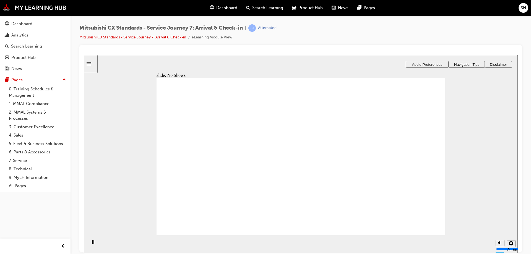
drag, startPoint x: 255, startPoint y: 156, endPoint x: 406, endPoint y: 138, distance: 152.5
drag, startPoint x: 218, startPoint y: 160, endPoint x: 400, endPoint y: 149, distance: 182.7
drag, startPoint x: 242, startPoint y: 153, endPoint x: 316, endPoint y: 139, distance: 75.7
drag, startPoint x: 234, startPoint y: 160, endPoint x: 324, endPoint y: 154, distance: 90.1
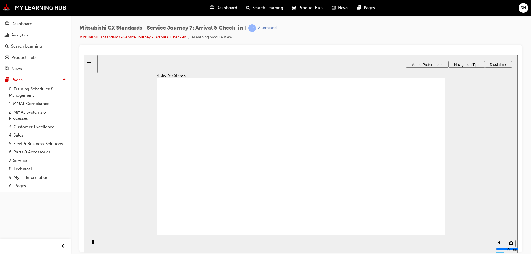
checkbox input "true"
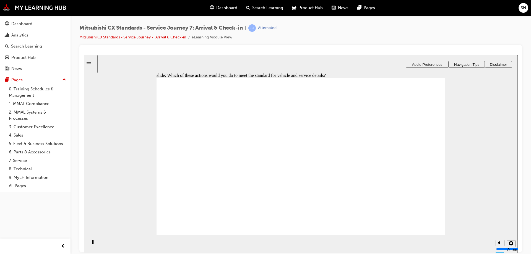
checkbox input "true"
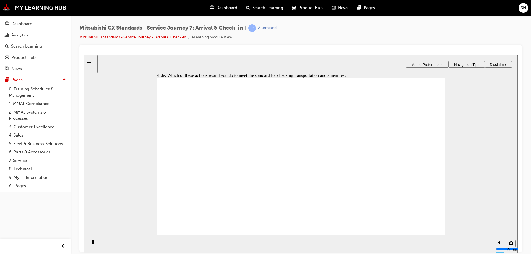
checkbox input "true"
drag, startPoint x: 175, startPoint y: 157, endPoint x: 292, endPoint y: 206, distance: 126.9
checkbox input "true"
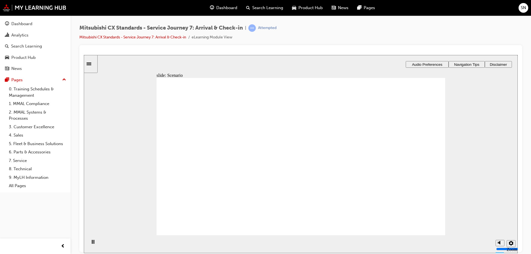
checkbox input "true"
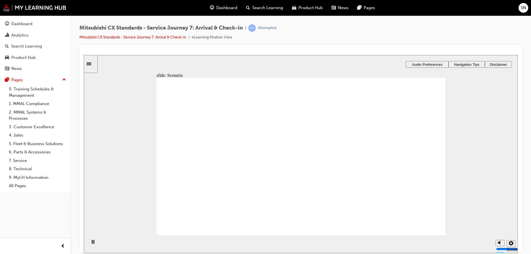
checkbox input "true"
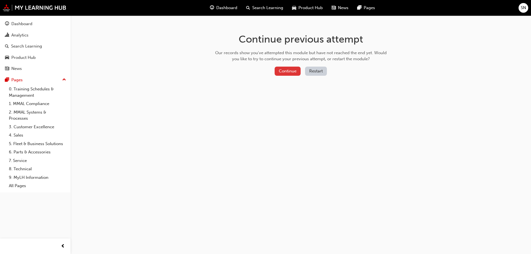
click at [291, 73] on button "Continue" at bounding box center [288, 71] width 26 height 9
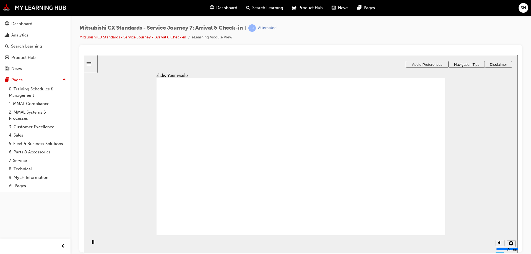
drag, startPoint x: 216, startPoint y: 167, endPoint x: 298, endPoint y: 138, distance: 86.7
drag, startPoint x: 224, startPoint y: 165, endPoint x: 409, endPoint y: 126, distance: 189.3
drag, startPoint x: 224, startPoint y: 162, endPoint x: 317, endPoint y: 153, distance: 93.4
drag, startPoint x: 229, startPoint y: 167, endPoint x: 404, endPoint y: 151, distance: 175.7
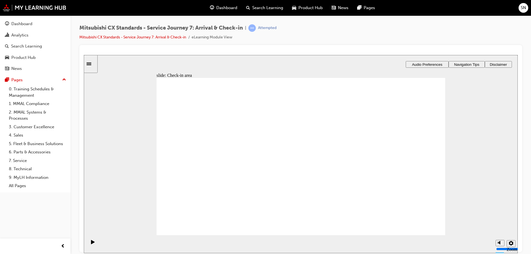
drag, startPoint x: 228, startPoint y: 163, endPoint x: 423, endPoint y: 167, distance: 195.1
drag, startPoint x: 409, startPoint y: 155, endPoint x: 315, endPoint y: 169, distance: 94.5
drag, startPoint x: 211, startPoint y: 166, endPoint x: 307, endPoint y: 140, distance: 99.0
drag, startPoint x: 229, startPoint y: 163, endPoint x: 398, endPoint y: 136, distance: 170.6
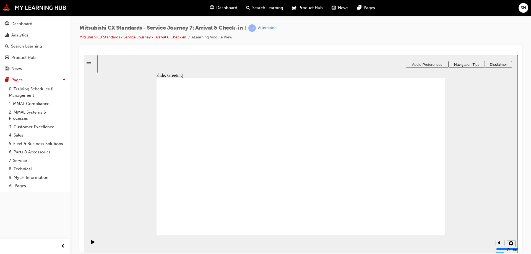
drag, startPoint x: 224, startPoint y: 162, endPoint x: 309, endPoint y: 152, distance: 85.7
drag, startPoint x: 227, startPoint y: 161, endPoint x: 314, endPoint y: 168, distance: 86.6
drag, startPoint x: 203, startPoint y: 164, endPoint x: 295, endPoint y: 135, distance: 95.8
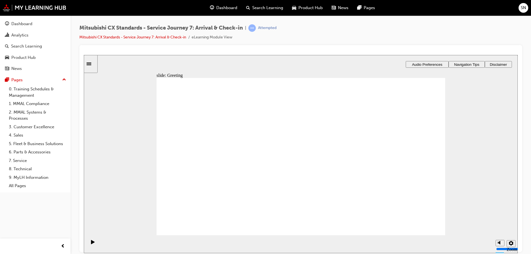
drag, startPoint x: 222, startPoint y: 157, endPoint x: 395, endPoint y: 129, distance: 175.1
drag, startPoint x: 212, startPoint y: 166, endPoint x: 303, endPoint y: 153, distance: 91.9
drag, startPoint x: 221, startPoint y: 166, endPoint x: 408, endPoint y: 150, distance: 187.8
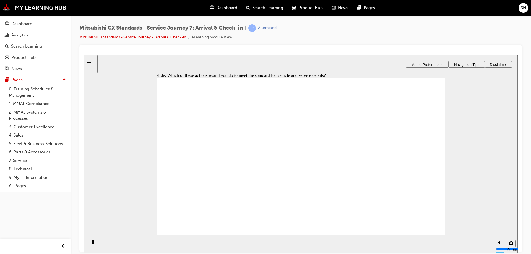
checkbox input "true"
drag, startPoint x: 177, startPoint y: 177, endPoint x: 306, endPoint y: 211, distance: 132.5
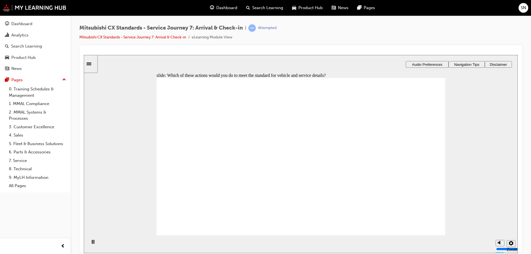
checkbox input "true"
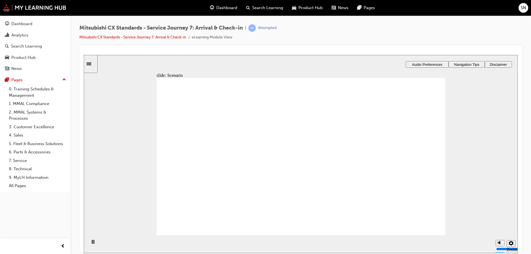
checkbox input "true"
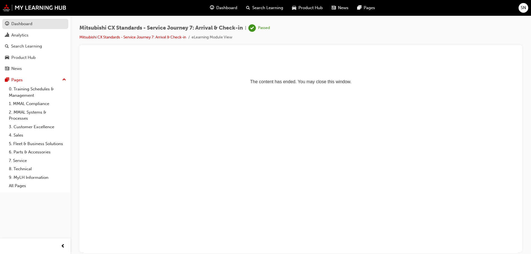
click at [38, 26] on div "Dashboard" at bounding box center [35, 23] width 61 height 7
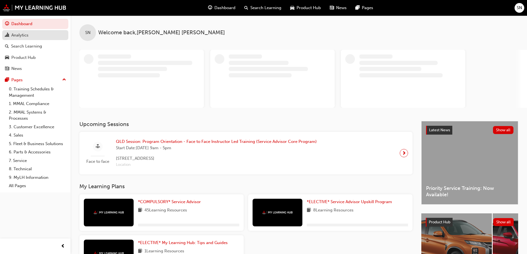
click at [46, 38] on div "Analytics" at bounding box center [35, 35] width 61 height 7
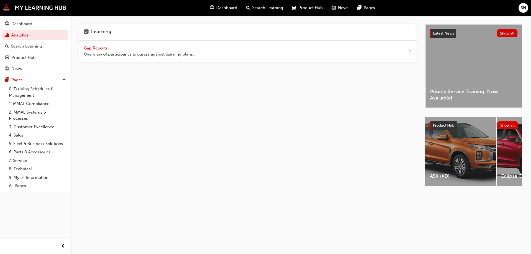
click at [97, 50] on span "Gap Reports" at bounding box center [96, 48] width 25 height 5
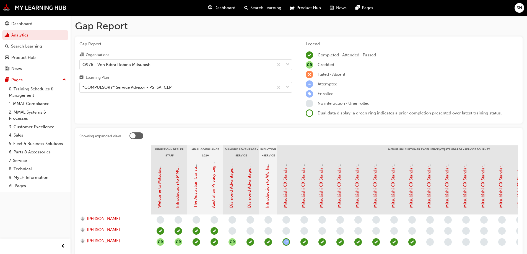
scroll to position [28, 0]
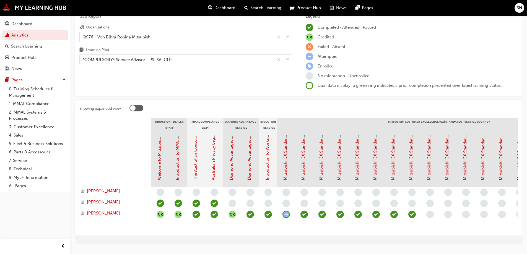
click at [284, 166] on link "Mitsubishi CX Standards - Introduction" at bounding box center [285, 143] width 5 height 74
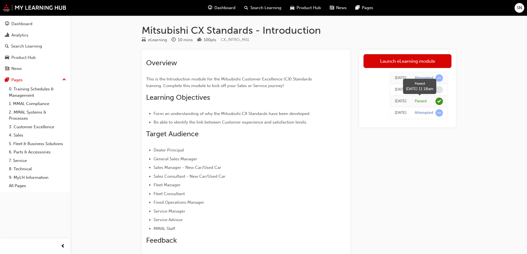
click at [439, 102] on span "learningRecordVerb_PASS-icon" at bounding box center [439, 101] width 7 height 7
click at [35, 32] on div "Analytics" at bounding box center [35, 35] width 61 height 7
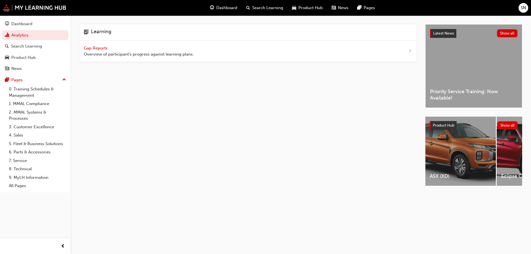
click at [104, 47] on span "Gap Reports" at bounding box center [96, 48] width 25 height 5
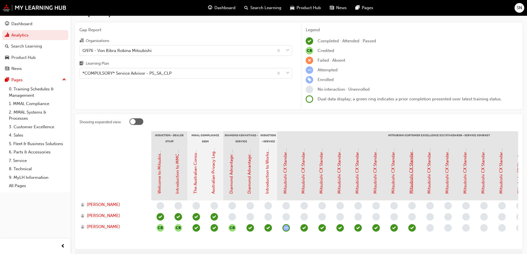
scroll to position [28, 0]
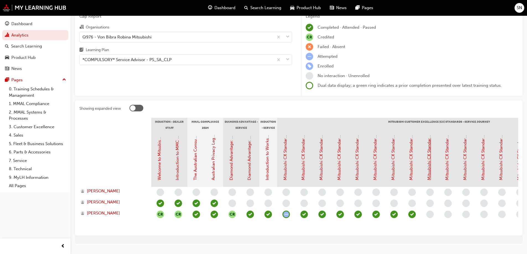
click at [429, 173] on link "Mitsubishi CX Standards - Service Journey 8: Vehicle Inspection" at bounding box center [429, 119] width 5 height 122
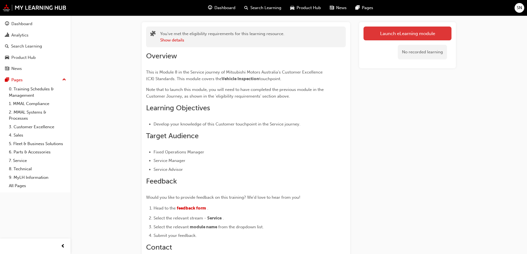
click at [429, 32] on link "Launch eLearning module" at bounding box center [408, 34] width 88 height 14
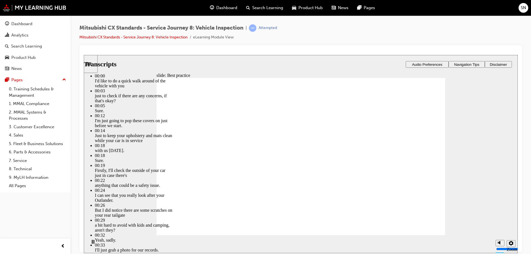
type input "112"
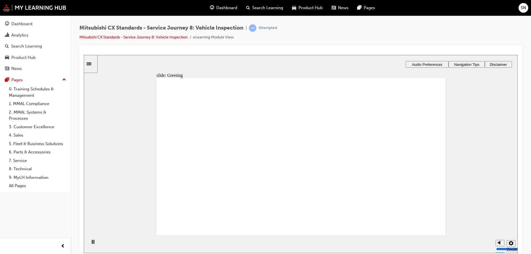
drag, startPoint x: 185, startPoint y: 164, endPoint x: 392, endPoint y: 119, distance: 211.9
drag, startPoint x: 228, startPoint y: 164, endPoint x: 318, endPoint y: 120, distance: 100.1
drag, startPoint x: 225, startPoint y: 164, endPoint x: 308, endPoint y: 133, distance: 88.6
drag, startPoint x: 226, startPoint y: 166, endPoint x: 314, endPoint y: 153, distance: 89.0
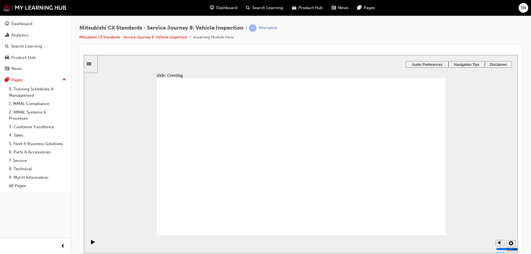
drag, startPoint x: 313, startPoint y: 113, endPoint x: 407, endPoint y: 133, distance: 96.5
drag, startPoint x: 216, startPoint y: 167, endPoint x: 302, endPoint y: 159, distance: 85.9
drag, startPoint x: 217, startPoint y: 165, endPoint x: 410, endPoint y: 153, distance: 193.5
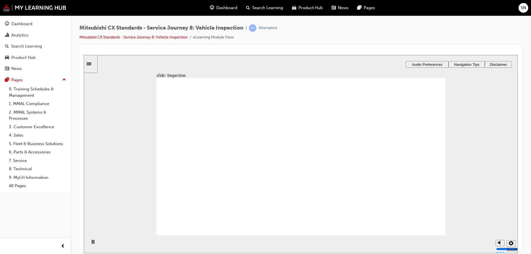
drag, startPoint x: 302, startPoint y: 198, endPoint x: 400, endPoint y: 121, distance: 125.2
drag, startPoint x: 300, startPoint y: 183, endPoint x: 396, endPoint y: 144, distance: 104.2
drag, startPoint x: 387, startPoint y: 141, endPoint x: 302, endPoint y: 179, distance: 93.5
drag, startPoint x: 304, startPoint y: 164, endPoint x: 408, endPoint y: 145, distance: 105.5
drag, startPoint x: 297, startPoint y: 170, endPoint x: 387, endPoint y: 162, distance: 90.0
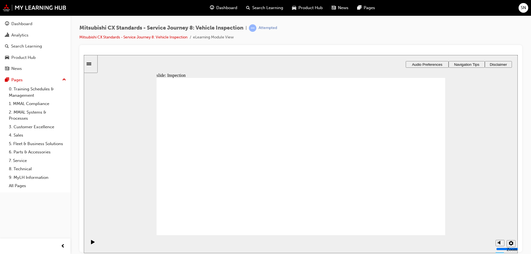
drag, startPoint x: 307, startPoint y: 122, endPoint x: 400, endPoint y: 182, distance: 110.7
drag, startPoint x: 293, startPoint y: 136, endPoint x: 387, endPoint y: 196, distance: 111.3
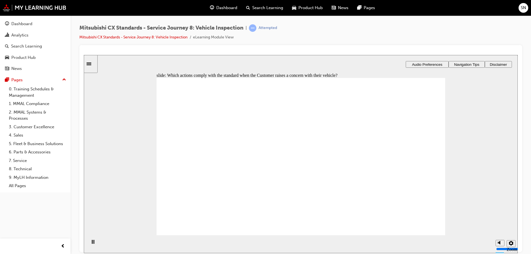
checkbox input "true"
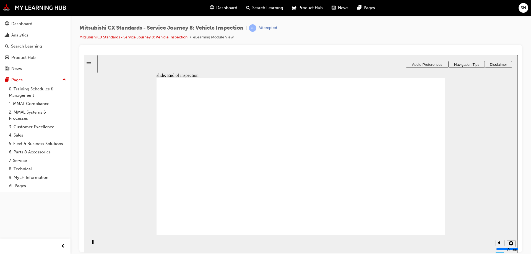
drag, startPoint x: 205, startPoint y: 164, endPoint x: 284, endPoint y: 137, distance: 83.5
drag, startPoint x: 226, startPoint y: 161, endPoint x: 297, endPoint y: 154, distance: 71.7
drag, startPoint x: 216, startPoint y: 164, endPoint x: 397, endPoint y: 143, distance: 181.3
drag, startPoint x: 221, startPoint y: 164, endPoint x: 420, endPoint y: 165, distance: 198.2
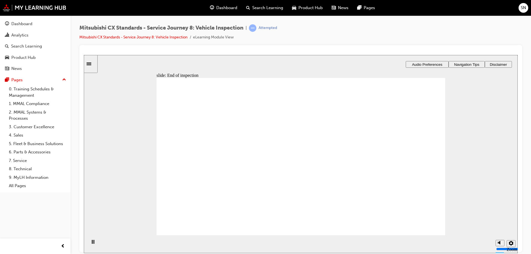
checkbox input "true"
drag, startPoint x: 171, startPoint y: 208, endPoint x: 297, endPoint y: 221, distance: 126.6
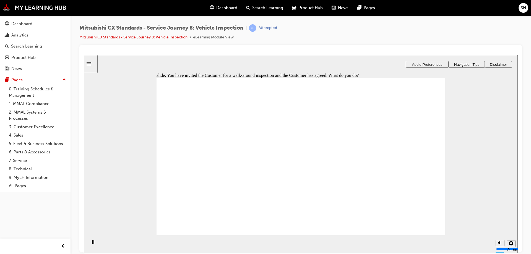
drag, startPoint x: 205, startPoint y: 164, endPoint x: 377, endPoint y: 123, distance: 177.0
drag, startPoint x: 200, startPoint y: 165, endPoint x: 275, endPoint y: 135, distance: 81.4
drag, startPoint x: 200, startPoint y: 166, endPoint x: 276, endPoint y: 148, distance: 78.7
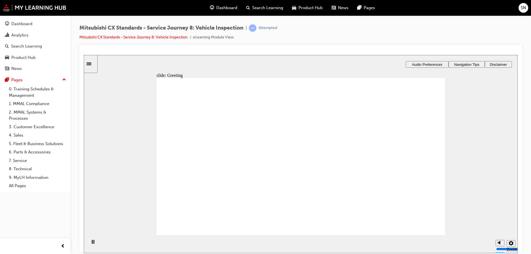
drag, startPoint x: 193, startPoint y: 166, endPoint x: 293, endPoint y: 160, distance: 99.8
drag, startPoint x: 197, startPoint y: 165, endPoint x: 287, endPoint y: 168, distance: 89.7
drag, startPoint x: 200, startPoint y: 166, endPoint x: 392, endPoint y: 143, distance: 192.9
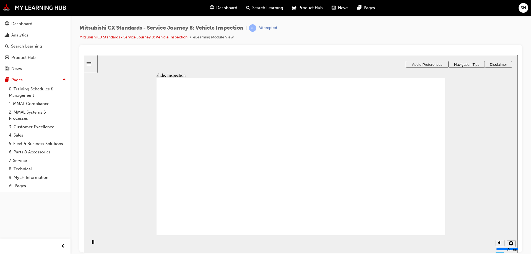
drag, startPoint x: 291, startPoint y: 200, endPoint x: 381, endPoint y: 120, distance: 120.2
drag, startPoint x: 360, startPoint y: 121, endPoint x: 286, endPoint y: 198, distance: 106.3
drag, startPoint x: 300, startPoint y: 178, endPoint x: 396, endPoint y: 124, distance: 110.2
drag, startPoint x: 301, startPoint y: 143, endPoint x: 409, endPoint y: 205, distance: 124.0
drag, startPoint x: 327, startPoint y: 198, endPoint x: 413, endPoint y: 143, distance: 102.8
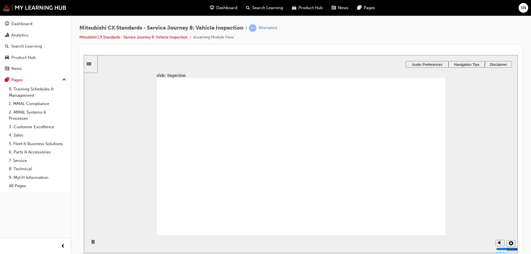
drag, startPoint x: 318, startPoint y: 164, endPoint x: 410, endPoint y: 163, distance: 92.4
drag, startPoint x: 329, startPoint y: 129, endPoint x: 384, endPoint y: 181, distance: 75.4
checkbox input "true"
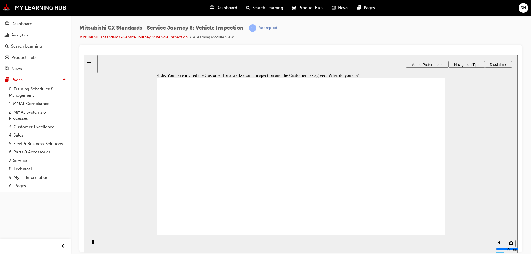
checkbox input "true"
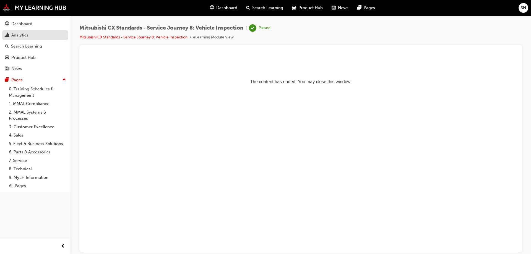
click at [24, 33] on div "Analytics" at bounding box center [19, 35] width 17 height 6
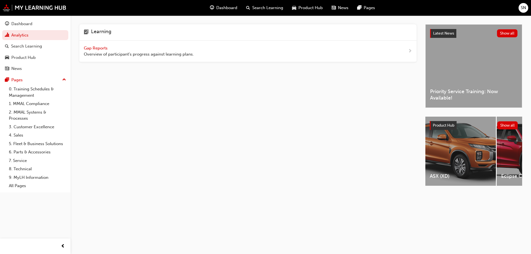
click at [97, 46] on span "Gap Reports" at bounding box center [96, 48] width 25 height 5
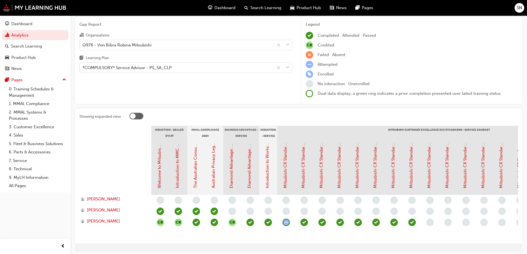
scroll to position [44, 0]
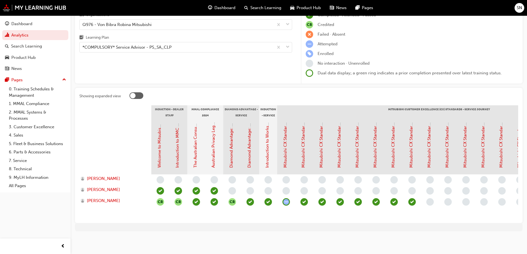
drag, startPoint x: 285, startPoint y: 219, endPoint x: 303, endPoint y: 218, distance: 18.3
click at [303, 218] on div "Showing expanded view Induction - Dealer Staff MMAL Compliance 2024 Diamond Adv…" at bounding box center [299, 155] width 448 height 135
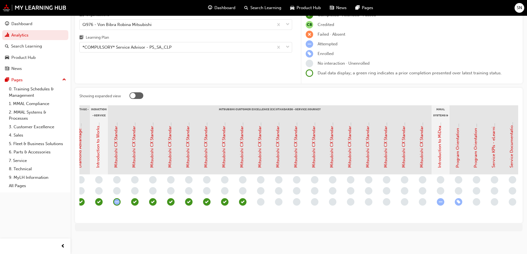
scroll to position [0, 167]
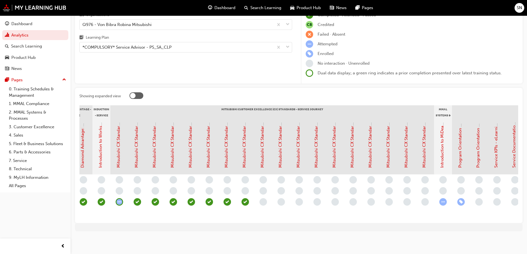
click at [265, 160] on div "Mitsubishi CX Standards - Service Journey 8: Vehicle Inspection" at bounding box center [262, 145] width 6 height 46
click at [262, 162] on link "Mitsubishi CX Standards - Service Journey 8: Vehicle Inspection" at bounding box center [262, 107] width 5 height 122
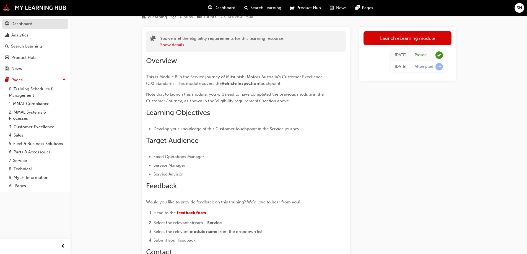
scroll to position [17, 0]
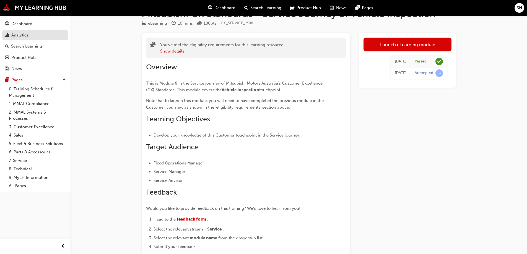
click at [22, 33] on div "Analytics" at bounding box center [19, 35] width 17 height 6
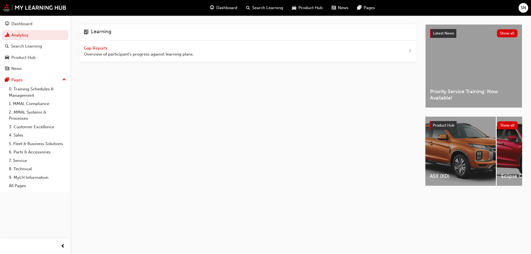
click at [97, 47] on span "Gap Reports" at bounding box center [96, 48] width 25 height 5
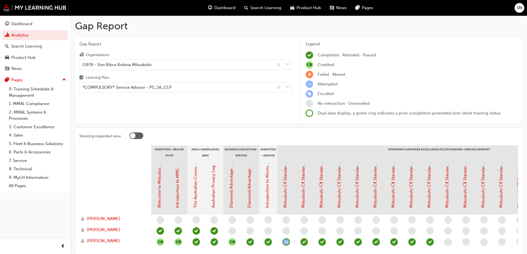
scroll to position [28, 0]
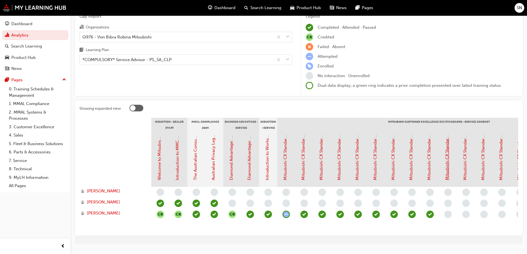
click at [449, 174] on link "Mitsubishi CX Standards - Service Journey 9: Service Advice" at bounding box center [447, 123] width 5 height 115
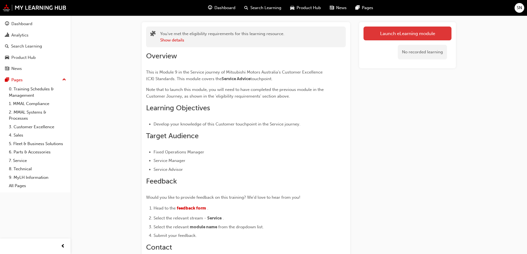
click at [430, 38] on link "Launch eLearning module" at bounding box center [408, 34] width 88 height 14
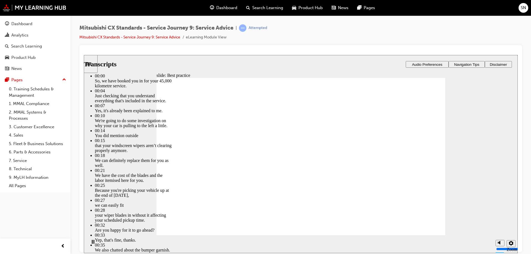
type input "74"
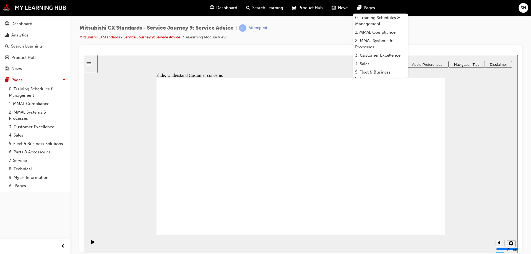
drag, startPoint x: 212, startPoint y: 178, endPoint x: 302, endPoint y: 153, distance: 93.7
drag, startPoint x: 216, startPoint y: 177, endPoint x: 311, endPoint y: 166, distance: 94.8
drag, startPoint x: 228, startPoint y: 177, endPoint x: 416, endPoint y: 149, distance: 190.0
drag, startPoint x: 231, startPoint y: 173, endPoint x: 412, endPoint y: 158, distance: 181.0
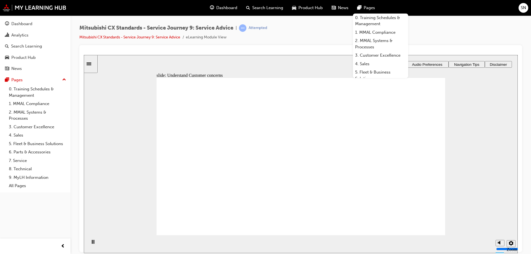
drag, startPoint x: 193, startPoint y: 117, endPoint x: 270, endPoint y: 117, distance: 76.7
drag, startPoint x: 179, startPoint y: 115, endPoint x: 194, endPoint y: 115, distance: 15.8
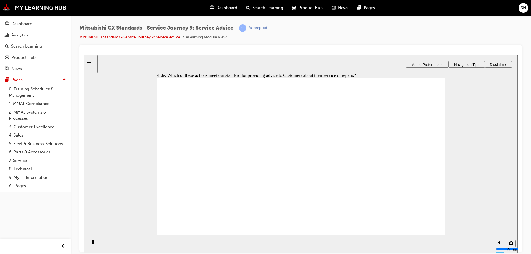
checkbox input "true"
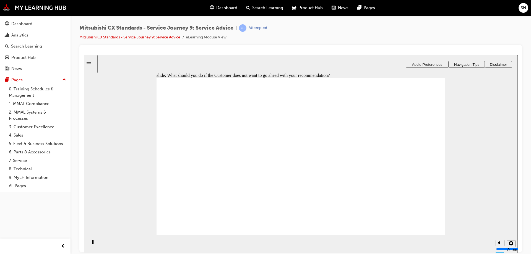
checkbox input "true"
drag, startPoint x: 215, startPoint y: 175, endPoint x: 399, endPoint y: 138, distance: 188.0
drag, startPoint x: 196, startPoint y: 177, endPoint x: 391, endPoint y: 172, distance: 194.9
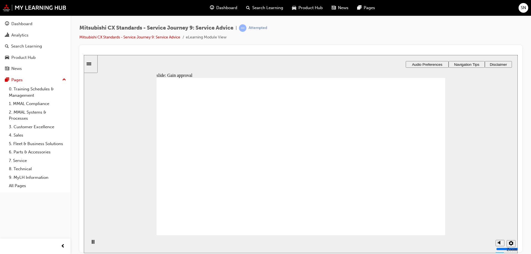
drag, startPoint x: 202, startPoint y: 178, endPoint x: 291, endPoint y: 141, distance: 96.5
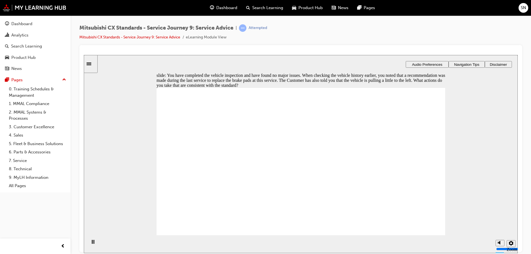
checkbox input "true"
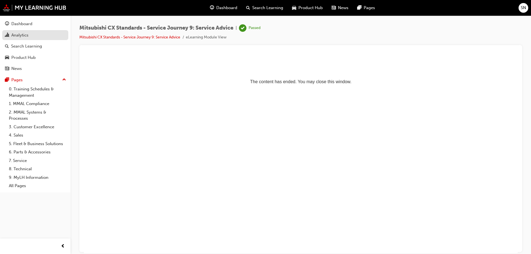
click at [28, 38] on div "Analytics" at bounding box center [19, 35] width 17 height 6
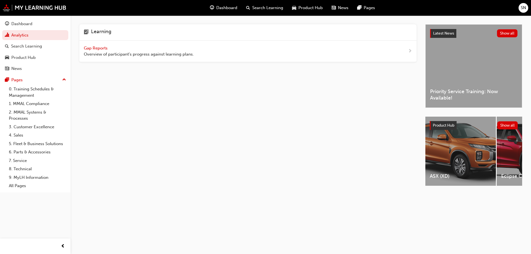
click at [87, 47] on span "Gap Reports" at bounding box center [96, 48] width 25 height 5
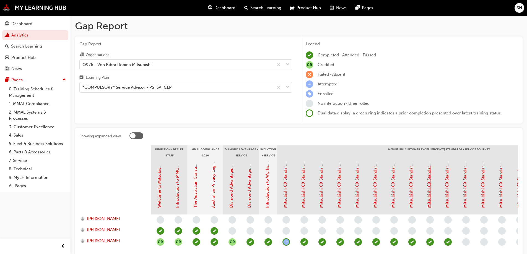
scroll to position [28, 0]
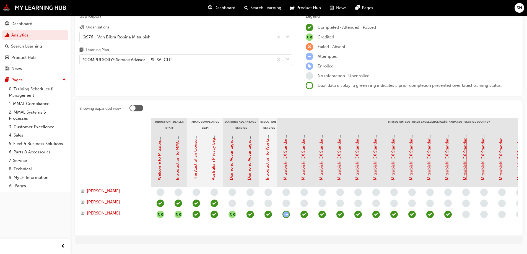
click at [467, 172] on link "Mitsubishi CX Standards - Service Journey 10: Repair & Cost Clarification" at bounding box center [465, 110] width 5 height 140
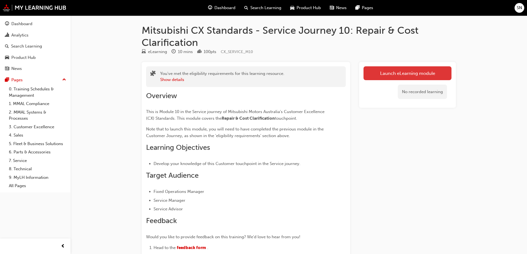
click at [399, 76] on link "Launch eLearning module" at bounding box center [408, 73] width 88 height 14
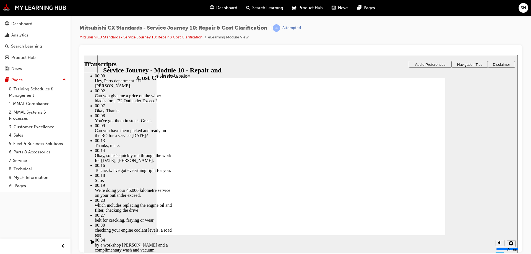
type input "103"
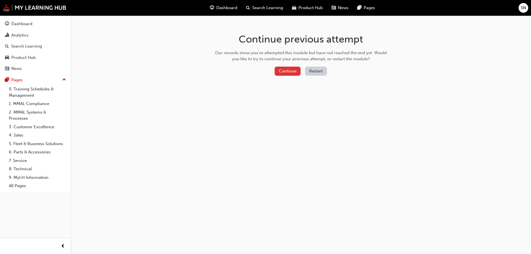
click at [293, 71] on button "Continue" at bounding box center [288, 71] width 26 height 9
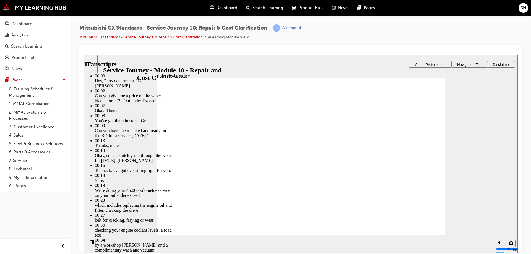
type input "105"
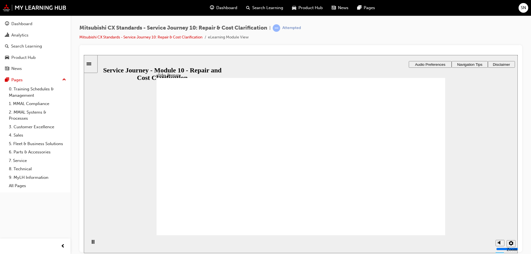
drag, startPoint x: 192, startPoint y: 165, endPoint x: 384, endPoint y: 143, distance: 193.6
drag, startPoint x: 219, startPoint y: 164, endPoint x: 408, endPoint y: 154, distance: 189.3
drag, startPoint x: 241, startPoint y: 162, endPoint x: 327, endPoint y: 141, distance: 88.7
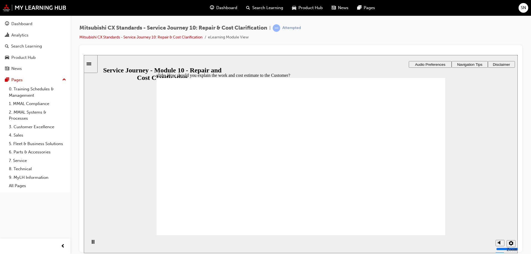
checkbox input "true"
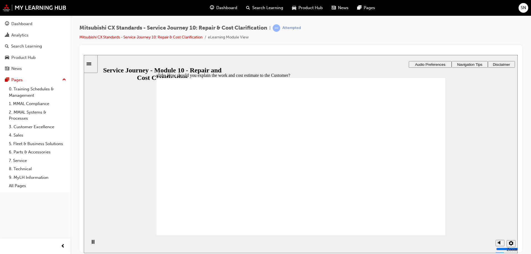
checkbox input "false"
checkbox input "true"
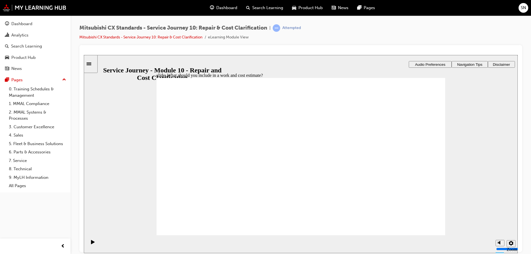
checkbox input "true"
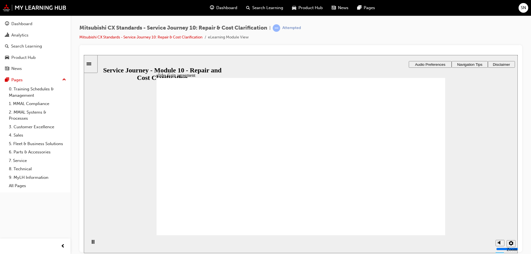
drag, startPoint x: 194, startPoint y: 161, endPoint x: 309, endPoint y: 125, distance: 120.6
drag, startPoint x: 197, startPoint y: 161, endPoint x: 384, endPoint y: 134, distance: 189.6
drag, startPoint x: 232, startPoint y: 161, endPoint x: 429, endPoint y: 146, distance: 197.4
drag, startPoint x: 205, startPoint y: 158, endPoint x: 399, endPoint y: 165, distance: 193.6
drag, startPoint x: 212, startPoint y: 161, endPoint x: 293, endPoint y: 151, distance: 81.5
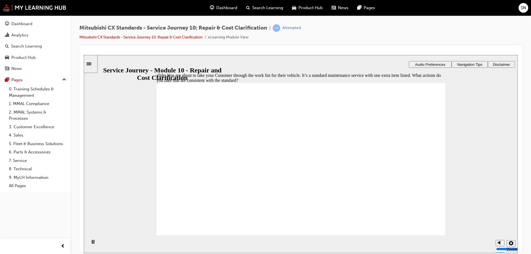
drag, startPoint x: 186, startPoint y: 115, endPoint x: 211, endPoint y: 118, distance: 25.4
checkbox input "true"
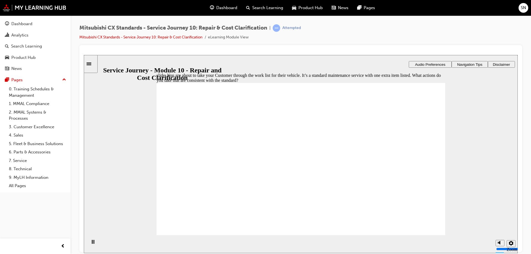
checkbox input "true"
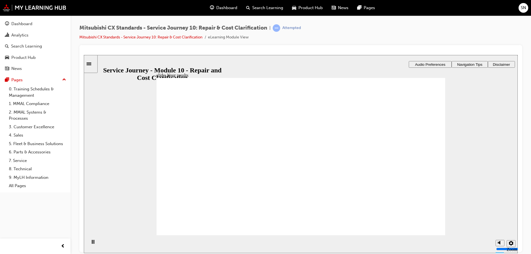
drag, startPoint x: 190, startPoint y: 166, endPoint x: 353, endPoint y: 140, distance: 165.0
drag, startPoint x: 189, startPoint y: 163, endPoint x: 374, endPoint y: 155, distance: 185.0
drag, startPoint x: 188, startPoint y: 165, endPoint x: 282, endPoint y: 143, distance: 96.9
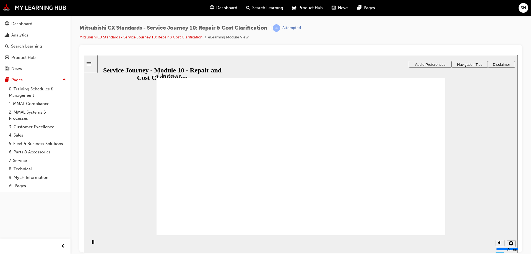
click at [92, 62] on div "Sidebar Toggle" at bounding box center [90, 64] width 9 height 4
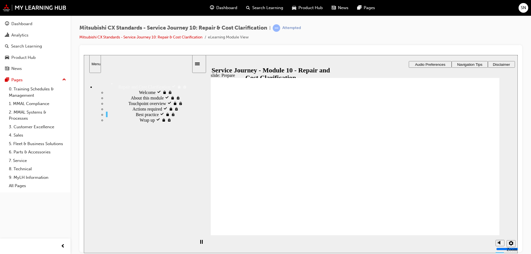
click at [141, 112] on div "Actions required visited Actions required" at bounding box center [149, 109] width 86 height 6
click at [148, 106] on div "Touchpoint overview visited Touchpoint overview" at bounding box center [149, 103] width 86 height 6
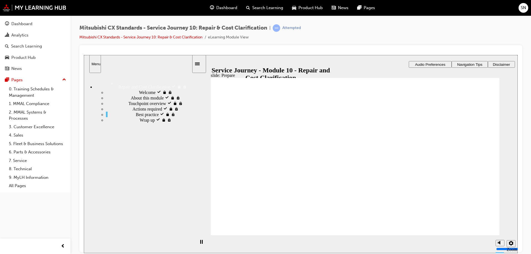
drag, startPoint x: 241, startPoint y: 163, endPoint x: 340, endPoint y: 143, distance: 100.3
drag, startPoint x: 268, startPoint y: 159, endPoint x: 335, endPoint y: 157, distance: 66.7
drag, startPoint x: 265, startPoint y: 163, endPoint x: 342, endPoint y: 167, distance: 76.5
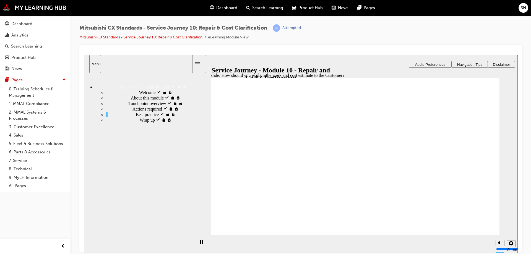
checkbox input "true"
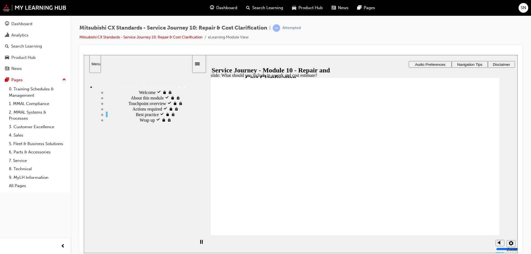
checkbox input "true"
drag, startPoint x: 273, startPoint y: 186, endPoint x: 340, endPoint y: 205, distance: 70.1
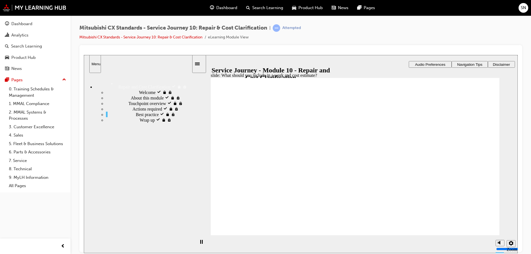
drag, startPoint x: 237, startPoint y: 159, endPoint x: 333, endPoint y: 124, distance: 102.8
drag, startPoint x: 250, startPoint y: 158, endPoint x: 444, endPoint y: 121, distance: 197.4
drag, startPoint x: 267, startPoint y: 160, endPoint x: 443, endPoint y: 150, distance: 176.1
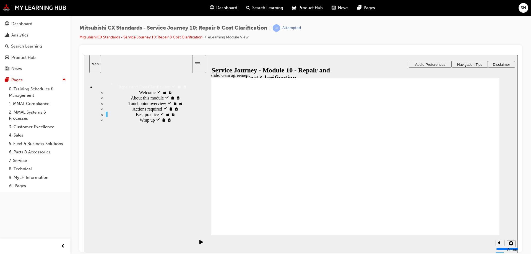
drag, startPoint x: 265, startPoint y: 161, endPoint x: 335, endPoint y: 149, distance: 70.6
drag, startPoint x: 264, startPoint y: 161, endPoint x: 452, endPoint y: 162, distance: 187.6
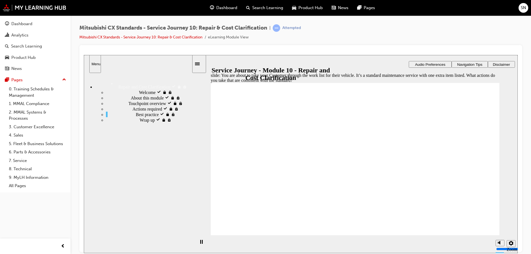
checkbox input "true"
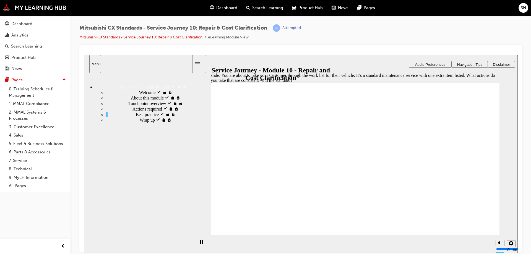
drag, startPoint x: 345, startPoint y: 172, endPoint x: 344, endPoint y: 184, distance: 11.4
checkbox input "true"
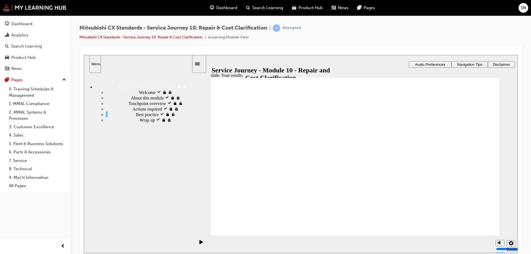
checkbox input "true"
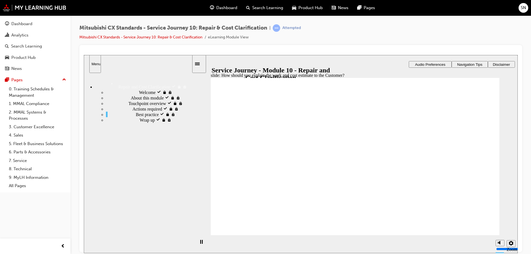
checkbox input "true"
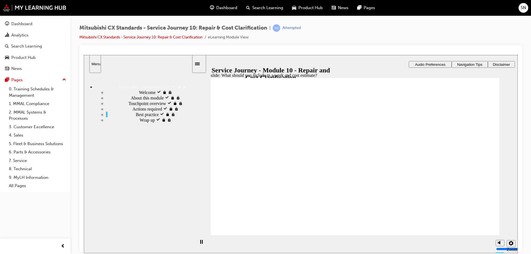
checkbox input "true"
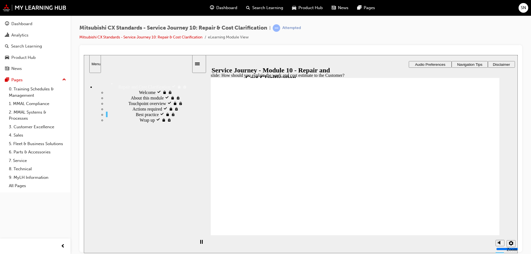
checkbox input "true"
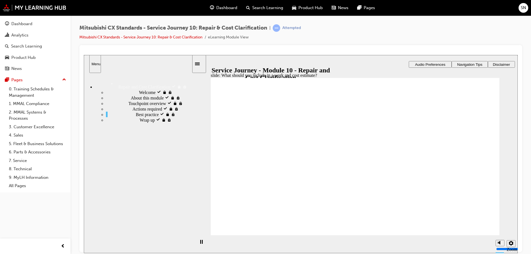
checkbox input "true"
drag, startPoint x: 229, startPoint y: 180, endPoint x: 228, endPoint y: 159, distance: 21.6
checkbox input "true"
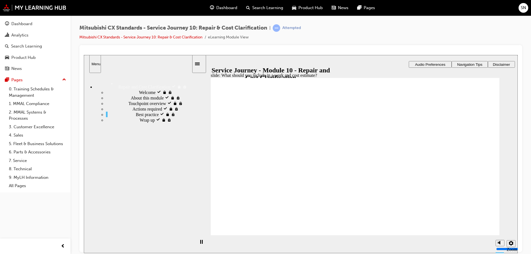
checkbox input "true"
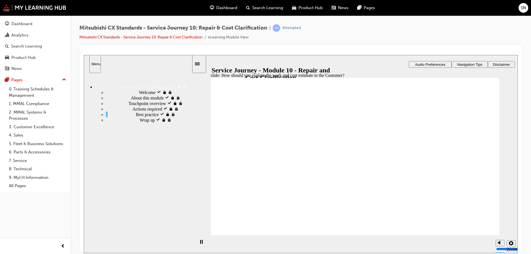
checkbox input "true"
checkbox input "false"
checkbox input "true"
drag, startPoint x: 229, startPoint y: 173, endPoint x: 338, endPoint y: 195, distance: 111.1
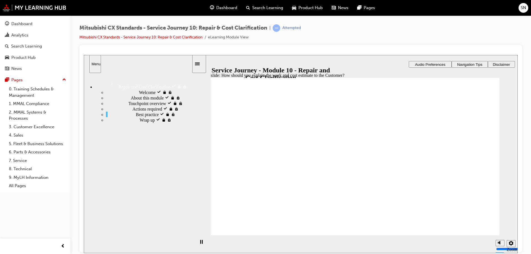
checkbox input "true"
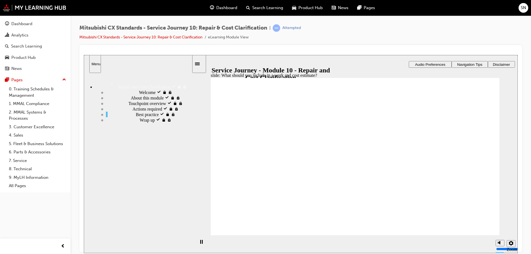
checkbox input "true"
checkbox input "false"
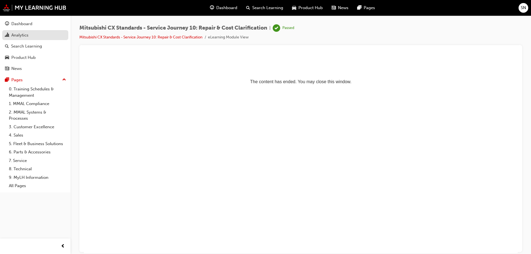
click at [38, 34] on div "Analytics" at bounding box center [35, 35] width 61 height 7
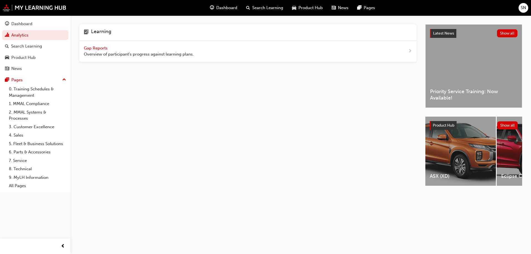
click at [104, 47] on span "Gap Reports" at bounding box center [96, 48] width 25 height 5
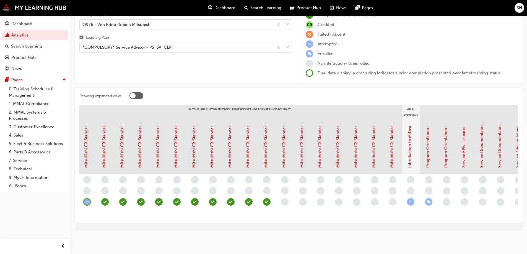
scroll to position [0, 207]
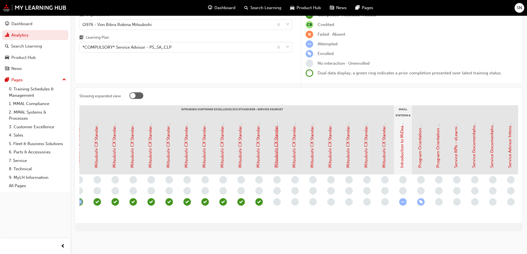
click at [276, 144] on link "Mitsubishi CX Standards - Service Journey 11: Repair Updates & Approvals" at bounding box center [276, 97] width 5 height 142
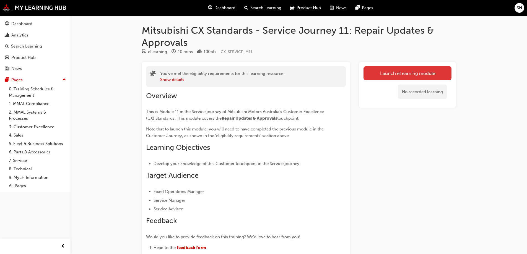
click at [387, 77] on link "Launch eLearning module" at bounding box center [408, 73] width 88 height 14
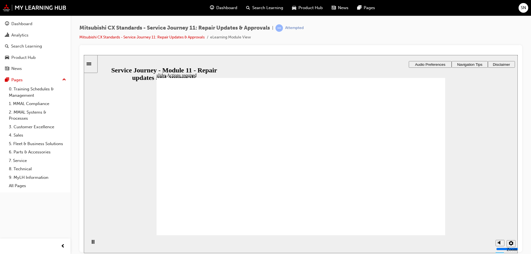
click at [148, 205] on div "slide: Actions required Actions required What actions are required at this touc…" at bounding box center [301, 154] width 434 height 198
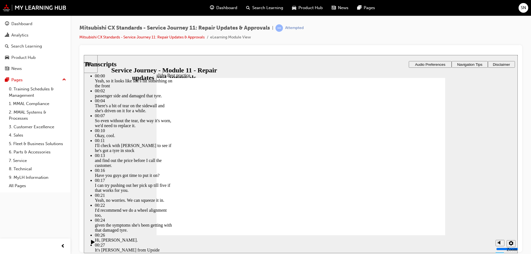
type input "125"
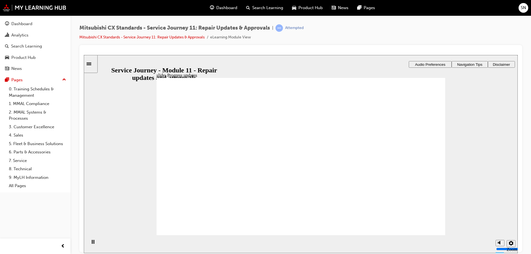
drag, startPoint x: 230, startPoint y: 172, endPoint x: 319, endPoint y: 126, distance: 100.5
drag, startPoint x: 231, startPoint y: 172, endPoint x: 407, endPoint y: 140, distance: 178.6
drag, startPoint x: 235, startPoint y: 172, endPoint x: 320, endPoint y: 145, distance: 89.3
drag, startPoint x: 306, startPoint y: 138, endPoint x: 387, endPoint y: 139, distance: 80.5
drag, startPoint x: 210, startPoint y: 172, endPoint x: 393, endPoint y: 162, distance: 184.1
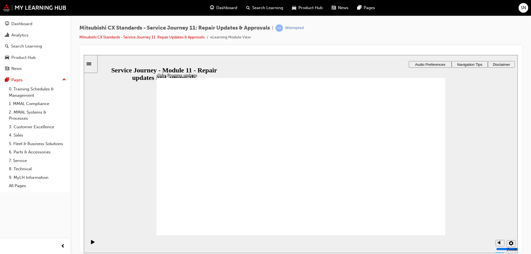
drag, startPoint x: 228, startPoint y: 171, endPoint x: 413, endPoint y: 172, distance: 185.2
drag, startPoint x: 193, startPoint y: 170, endPoint x: 279, endPoint y: 154, distance: 87.6
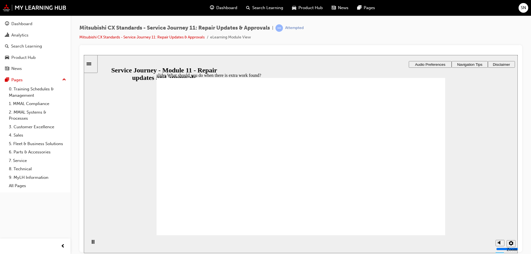
checkbox input "true"
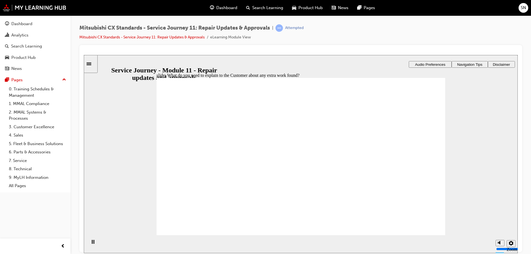
checkbox input "true"
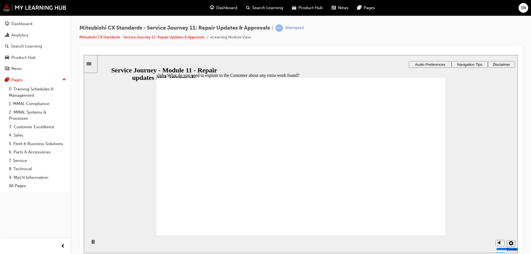
drag, startPoint x: 209, startPoint y: 169, endPoint x: 410, endPoint y: 141, distance: 203.1
drag, startPoint x: 241, startPoint y: 169, endPoint x: 329, endPoint y: 138, distance: 93.5
drag, startPoint x: 232, startPoint y: 171, endPoint x: 331, endPoint y: 164, distance: 99.4
drag, startPoint x: 234, startPoint y: 171, endPoint x: 413, endPoint y: 163, distance: 178.4
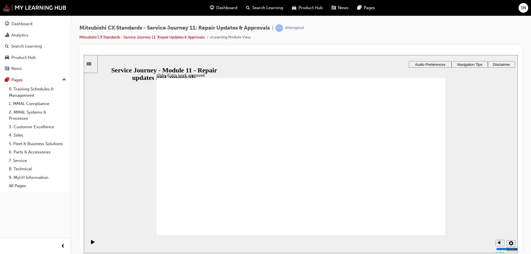
checkbox input "true"
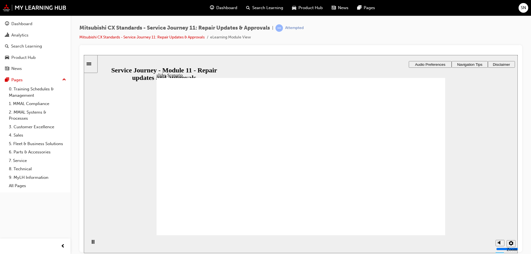
checkbox input "false"
checkbox input "true"
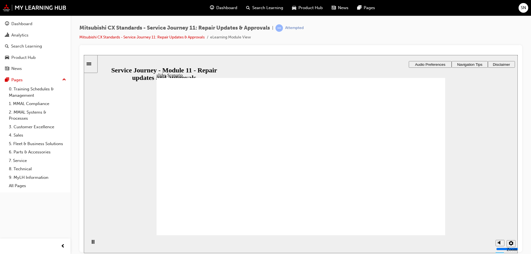
drag, startPoint x: 200, startPoint y: 177, endPoint x: 281, endPoint y: 126, distance: 95.1
drag, startPoint x: 195, startPoint y: 169, endPoint x: 387, endPoint y: 138, distance: 194.6
drag, startPoint x: 206, startPoint y: 169, endPoint x: 383, endPoint y: 144, distance: 178.6
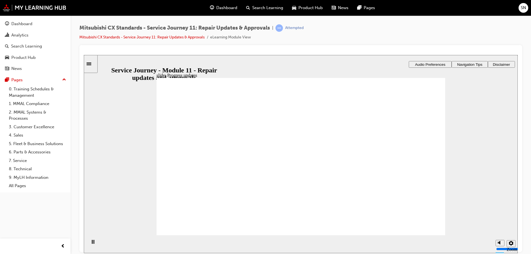
drag, startPoint x: 200, startPoint y: 168, endPoint x: 285, endPoint y: 139, distance: 89.6
drag, startPoint x: 188, startPoint y: 169, endPoint x: 260, endPoint y: 162, distance: 72.2
drag, startPoint x: 186, startPoint y: 167, endPoint x: 285, endPoint y: 170, distance: 98.6
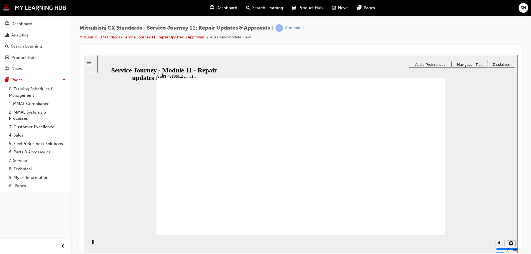
checkbox input "true"
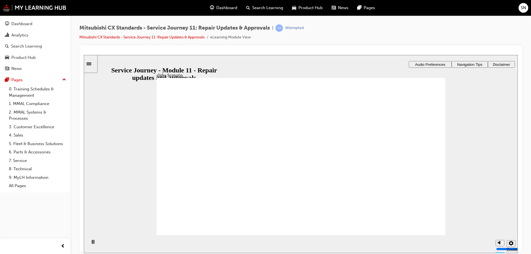
drag, startPoint x: 284, startPoint y: 169, endPoint x: 287, endPoint y: 182, distance: 13.8
checkbox input "true"
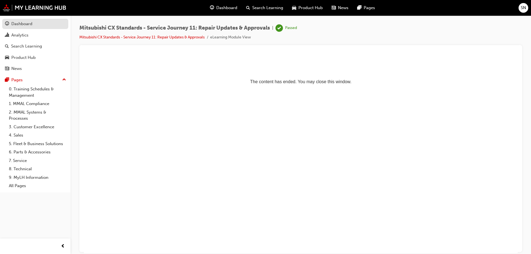
click at [30, 24] on div "Dashboard" at bounding box center [21, 24] width 21 height 6
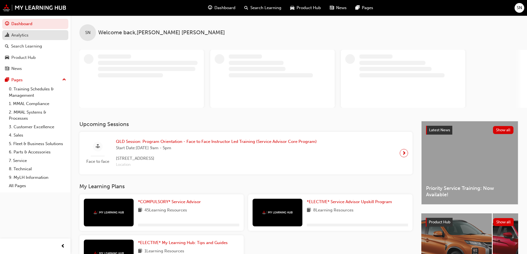
click at [26, 36] on div "Analytics" at bounding box center [19, 35] width 17 height 6
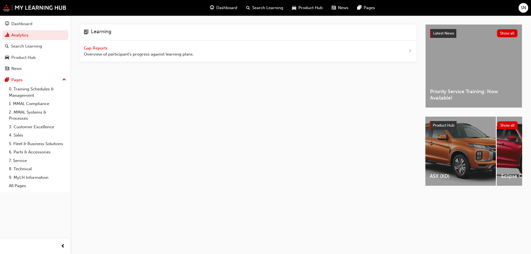
click at [95, 46] on span "Gap Reports" at bounding box center [96, 48] width 25 height 5
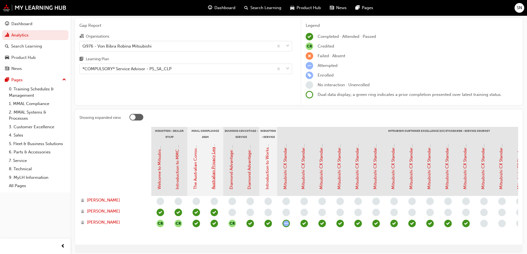
scroll to position [44, 0]
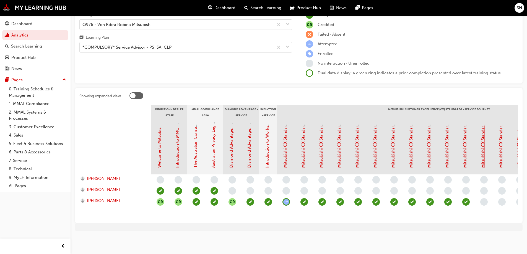
click at [482, 158] on link "Mitsubishi CX Standards - Service Journey 11: Repair Updates & Approvals" at bounding box center [483, 97] width 5 height 142
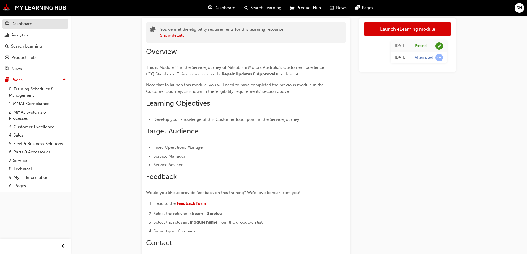
click at [13, 25] on div "Dashboard" at bounding box center [21, 24] width 21 height 6
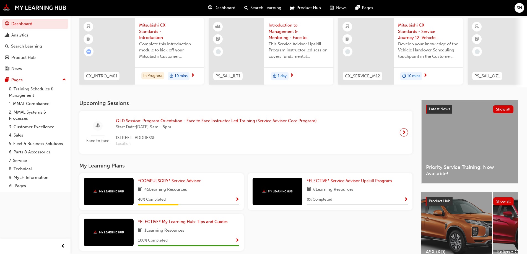
scroll to position [76, 0]
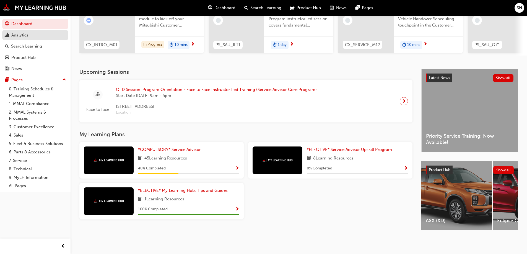
click at [14, 39] on link "Analytics" at bounding box center [35, 35] width 66 height 10
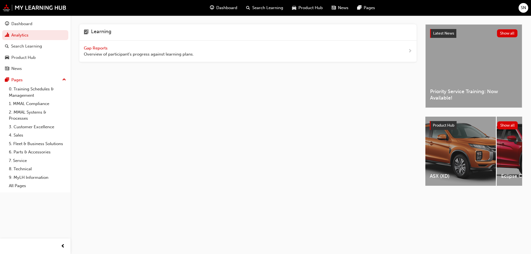
click at [104, 45] on div "Gap Reports Overview of participant's progress against learning plans." at bounding box center [247, 52] width 337 height 22
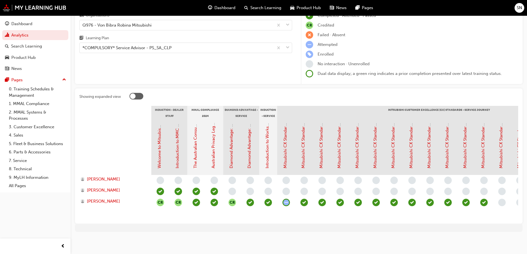
scroll to position [44, 0]
click at [503, 146] on link "Mitsubishi CX Standards - Service Journey 12: Vehicle Handover Scheduling" at bounding box center [501, 95] width 5 height 145
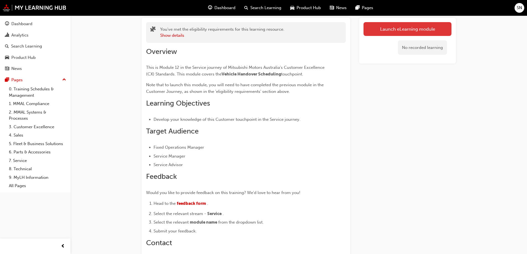
click at [399, 29] on link "Launch eLearning module" at bounding box center [408, 29] width 88 height 14
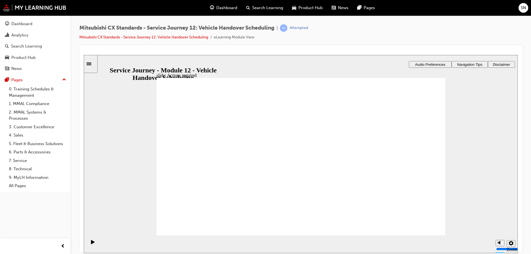
drag, startPoint x: 314, startPoint y: 181, endPoint x: 301, endPoint y: 188, distance: 14.6
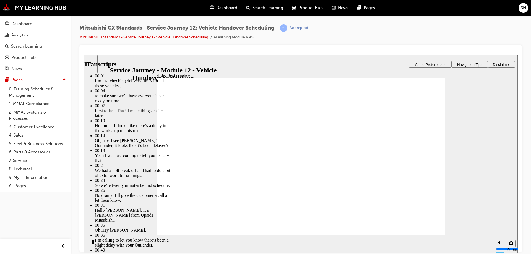
click at [390, 35] on div "Mitsubishi CX Standards - Service Journey 12: Vehicle Handover Scheduling | Att…" at bounding box center [300, 34] width 443 height 21
type input "107"
type input "116"
drag, startPoint x: 420, startPoint y: 219, endPoint x: 95, endPoint y: 231, distance: 325.4
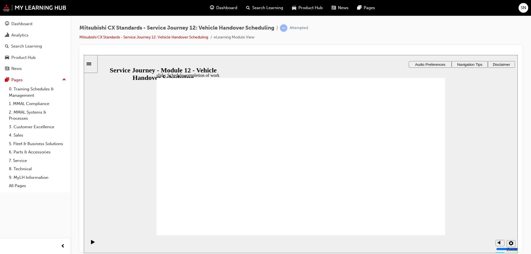
drag, startPoint x: 206, startPoint y: 165, endPoint x: 392, endPoint y: 139, distance: 187.7
drag, startPoint x: 237, startPoint y: 154, endPoint x: 300, endPoint y: 146, distance: 63.6
drag, startPoint x: 231, startPoint y: 158, endPoint x: 309, endPoint y: 157, distance: 77.8
drag, startPoint x: 221, startPoint y: 165, endPoint x: 315, endPoint y: 183, distance: 96.0
drag, startPoint x: 315, startPoint y: 183, endPoint x: 419, endPoint y: 173, distance: 104.8
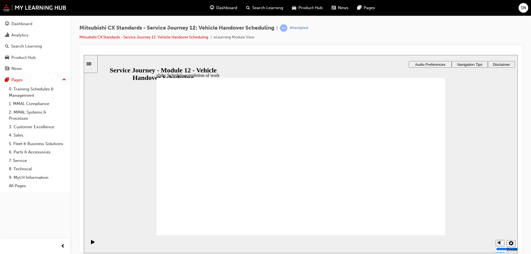
drag, startPoint x: 227, startPoint y: 161, endPoint x: 404, endPoint y: 155, distance: 176.9
drag, startPoint x: 224, startPoint y: 161, endPoint x: 408, endPoint y: 174, distance: 184.8
drag, startPoint x: 196, startPoint y: 161, endPoint x: 386, endPoint y: 197, distance: 192.6
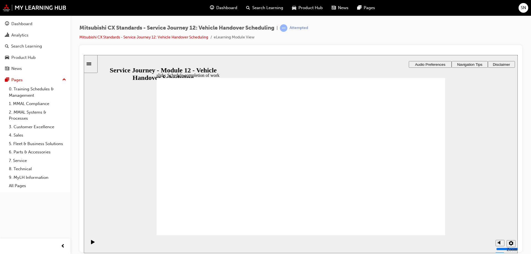
drag, startPoint x: 385, startPoint y: 157, endPoint x: 285, endPoint y: 154, distance: 99.4
drag, startPoint x: 407, startPoint y: 154, endPoint x: 309, endPoint y: 174, distance: 99.5
checkbox input "true"
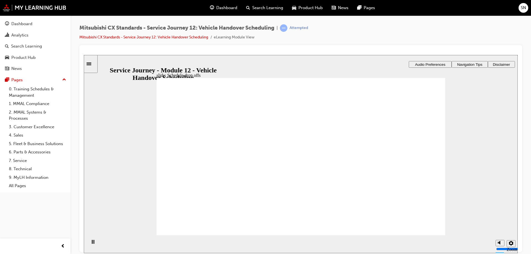
checkbox input "true"
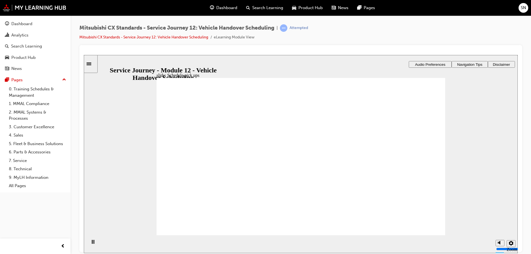
checkbox input "true"
checkbox input "false"
checkbox input "true"
drag, startPoint x: 301, startPoint y: 167, endPoint x: 316, endPoint y: 189, distance: 25.8
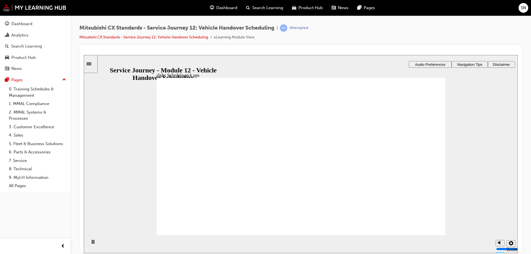
checkbox input "true"
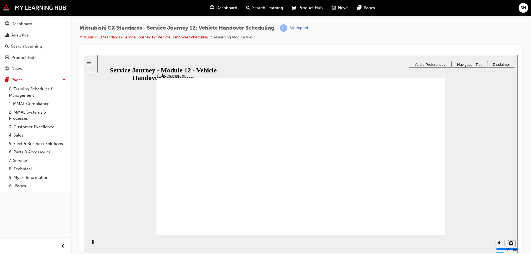
drag, startPoint x: 225, startPoint y: 160, endPoint x: 314, endPoint y: 143, distance: 90.5
drag, startPoint x: 223, startPoint y: 162, endPoint x: 302, endPoint y: 157, distance: 78.8
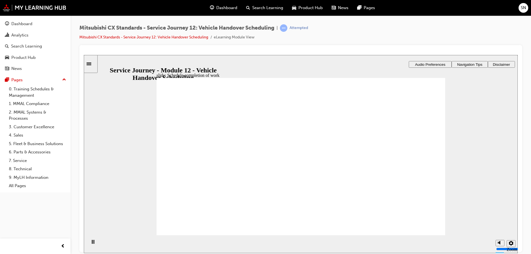
drag, startPoint x: 210, startPoint y: 157, endPoint x: 302, endPoint y: 176, distance: 94.4
drag, startPoint x: 208, startPoint y: 162, endPoint x: 408, endPoint y: 158, distance: 201.0
drag, startPoint x: 214, startPoint y: 162, endPoint x: 303, endPoint y: 153, distance: 89.5
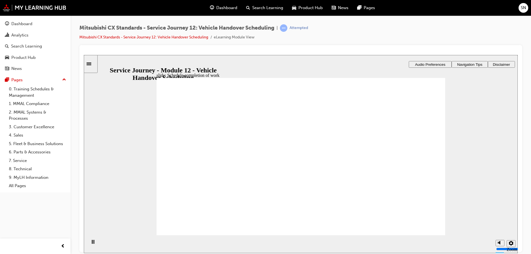
drag, startPoint x: 225, startPoint y: 160, endPoint x: 304, endPoint y: 171, distance: 79.4
drag, startPoint x: 219, startPoint y: 161, endPoint x: 307, endPoint y: 197, distance: 95.2
checkbox input "true"
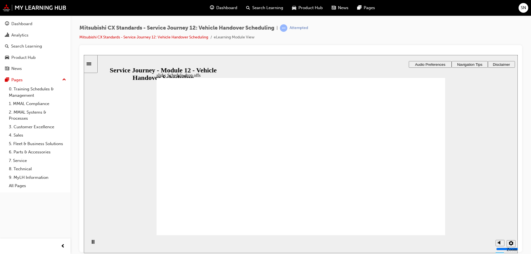
drag, startPoint x: 173, startPoint y: 150, endPoint x: 175, endPoint y: 159, distance: 9.5
checkbox input "true"
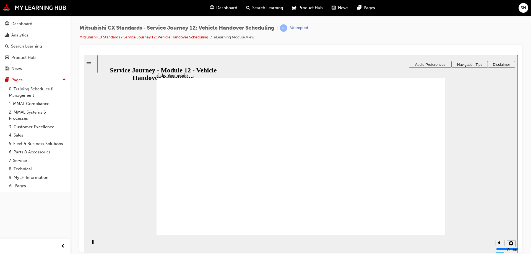
drag, startPoint x: 214, startPoint y: 162, endPoint x: 310, endPoint y: 155, distance: 95.5
drag, startPoint x: 220, startPoint y: 162, endPoint x: 290, endPoint y: 173, distance: 70.5
drag, startPoint x: 207, startPoint y: 162, endPoint x: 302, endPoint y: 184, distance: 98.2
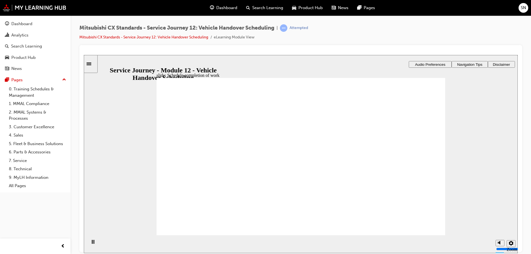
checkbox input "false"
checkbox input "true"
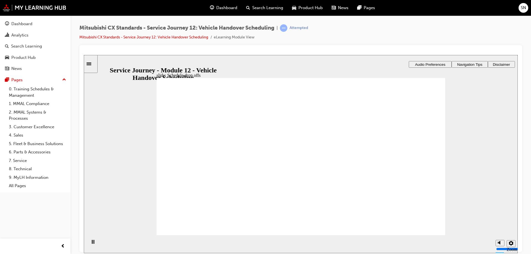
checkbox input "true"
drag, startPoint x: 211, startPoint y: 168, endPoint x: 288, endPoint y: 157, distance: 78.0
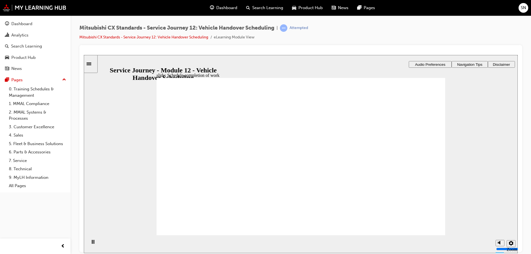
drag, startPoint x: 202, startPoint y: 160, endPoint x: 290, endPoint y: 171, distance: 89.3
drag, startPoint x: 206, startPoint y: 161, endPoint x: 299, endPoint y: 202, distance: 102.3
drag, startPoint x: 295, startPoint y: 160, endPoint x: 386, endPoint y: 157, distance: 90.8
drag, startPoint x: 296, startPoint y: 156, endPoint x: 390, endPoint y: 162, distance: 94.3
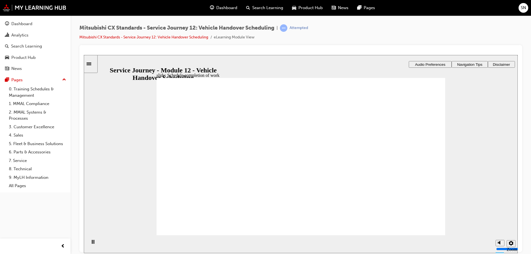
checkbox input "true"
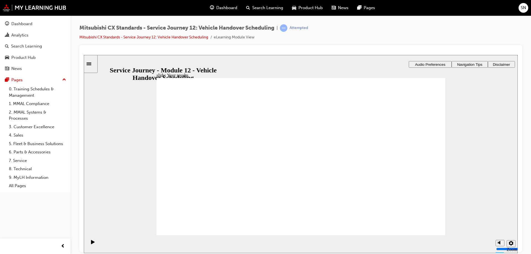
drag, startPoint x: 210, startPoint y: 152, endPoint x: 283, endPoint y: 157, distance: 73.0
drag, startPoint x: 203, startPoint y: 161, endPoint x: 286, endPoint y: 175, distance: 84.2
drag, startPoint x: 306, startPoint y: 155, endPoint x: 372, endPoint y: 152, distance: 65.7
drag, startPoint x: 211, startPoint y: 155, endPoint x: 397, endPoint y: 169, distance: 186.5
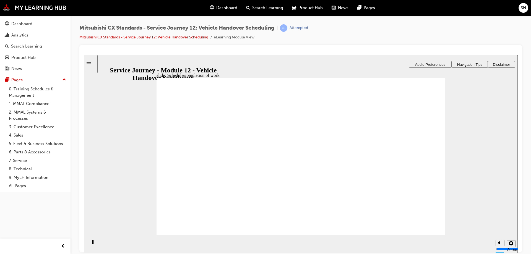
drag, startPoint x: 205, startPoint y: 203, endPoint x: 208, endPoint y: 205, distance: 3.1
checkbox input "true"
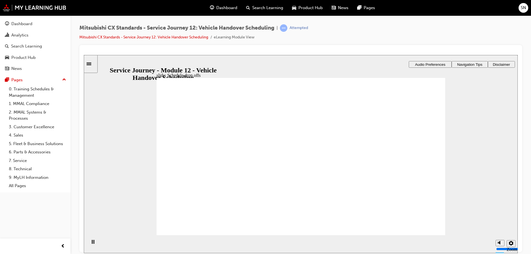
drag, startPoint x: 203, startPoint y: 161, endPoint x: 384, endPoint y: 156, distance: 181.3
drag, startPoint x: 213, startPoint y: 158, endPoint x: 376, endPoint y: 172, distance: 163.6
drag, startPoint x: 184, startPoint y: 162, endPoint x: 320, endPoint y: 163, distance: 135.3
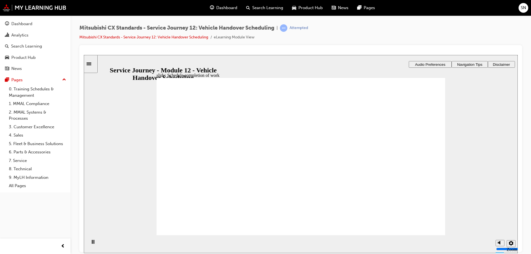
checkbox input "true"
checkbox input "false"
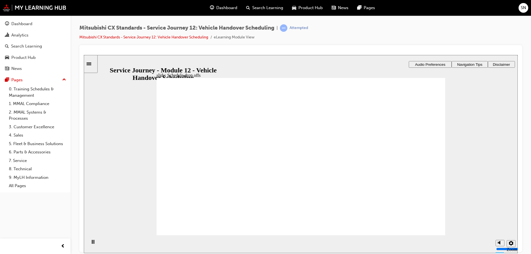
checkbox input "true"
drag, startPoint x: 178, startPoint y: 172, endPoint x: 297, endPoint y: 190, distance: 121.0
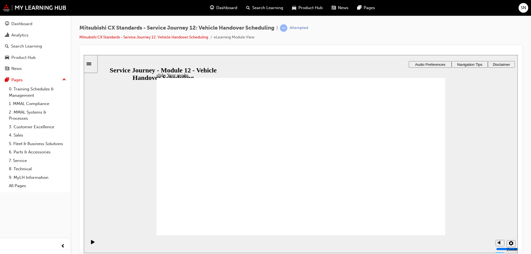
drag, startPoint x: 199, startPoint y: 161, endPoint x: 364, endPoint y: 157, distance: 165.3
drag, startPoint x: 218, startPoint y: 160, endPoint x: 295, endPoint y: 164, distance: 77.3
drag, startPoint x: 218, startPoint y: 156, endPoint x: 388, endPoint y: 170, distance: 170.5
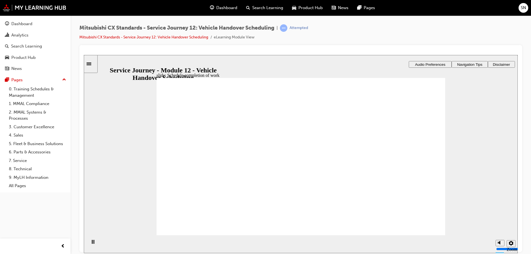
checkbox input "true"
checkbox input "false"
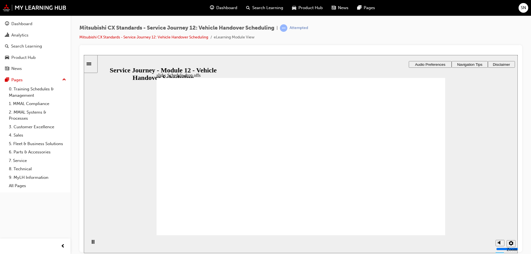
checkbox input "false"
checkbox input "true"
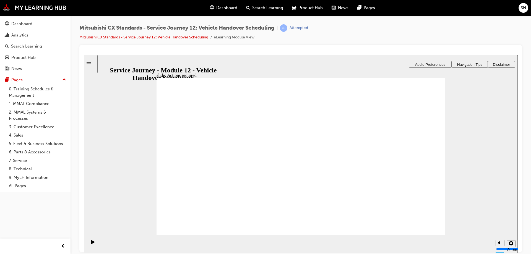
drag, startPoint x: 192, startPoint y: 160, endPoint x: 355, endPoint y: 154, distance: 163.1
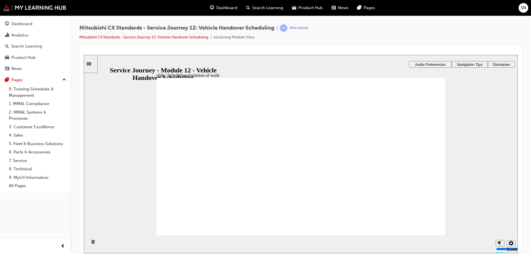
drag, startPoint x: 172, startPoint y: 158, endPoint x: 257, endPoint y: 160, distance: 85.5
drag, startPoint x: 200, startPoint y: 157, endPoint x: 287, endPoint y: 178, distance: 89.9
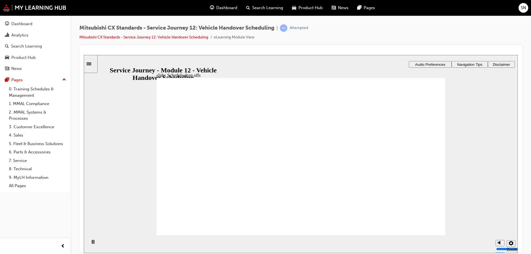
checkbox input "true"
drag, startPoint x: 174, startPoint y: 148, endPoint x: 176, endPoint y: 158, distance: 9.8
checkbox input "true"
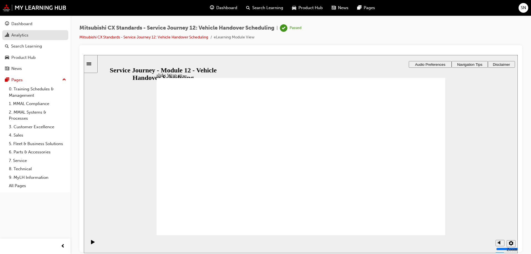
click at [25, 32] on div "Analytics" at bounding box center [35, 35] width 61 height 7
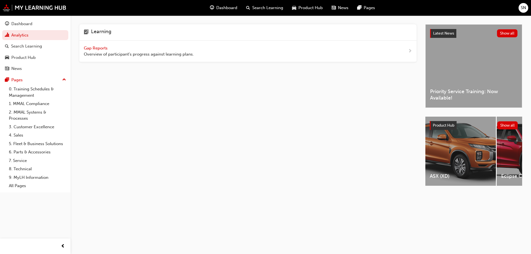
click at [104, 46] on span "Gap Reports" at bounding box center [96, 48] width 25 height 5
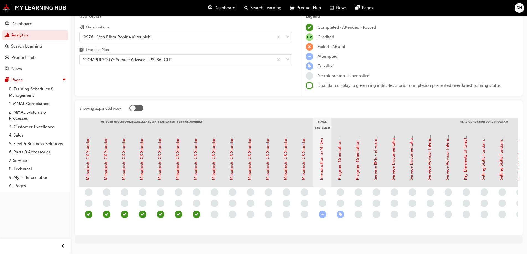
scroll to position [0, 291]
